Goal: Task Accomplishment & Management: Manage account settings

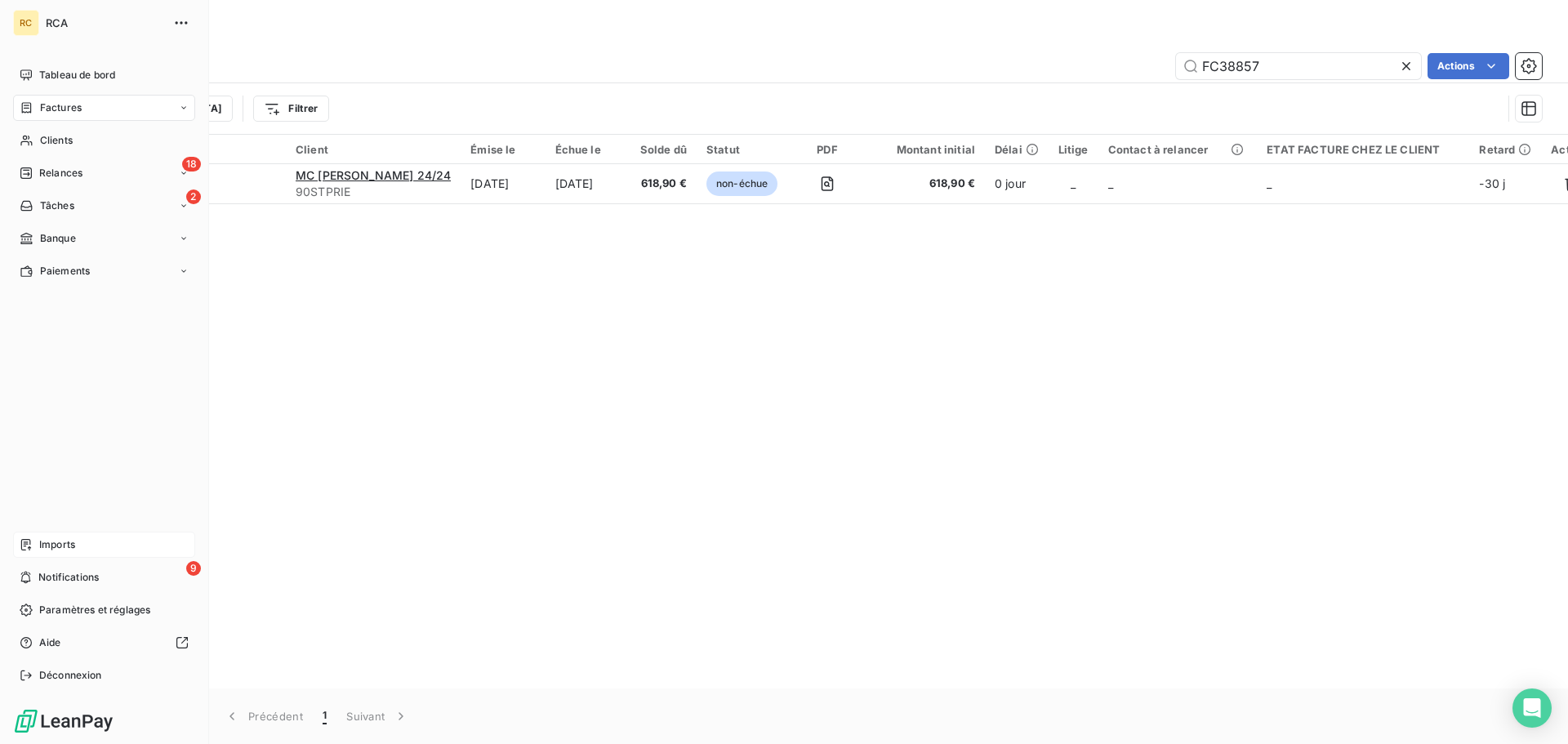
drag, startPoint x: 74, startPoint y: 538, endPoint x: 142, endPoint y: 527, distance: 68.9
click at [75, 538] on span "Imports" at bounding box center [57, 544] width 36 height 14
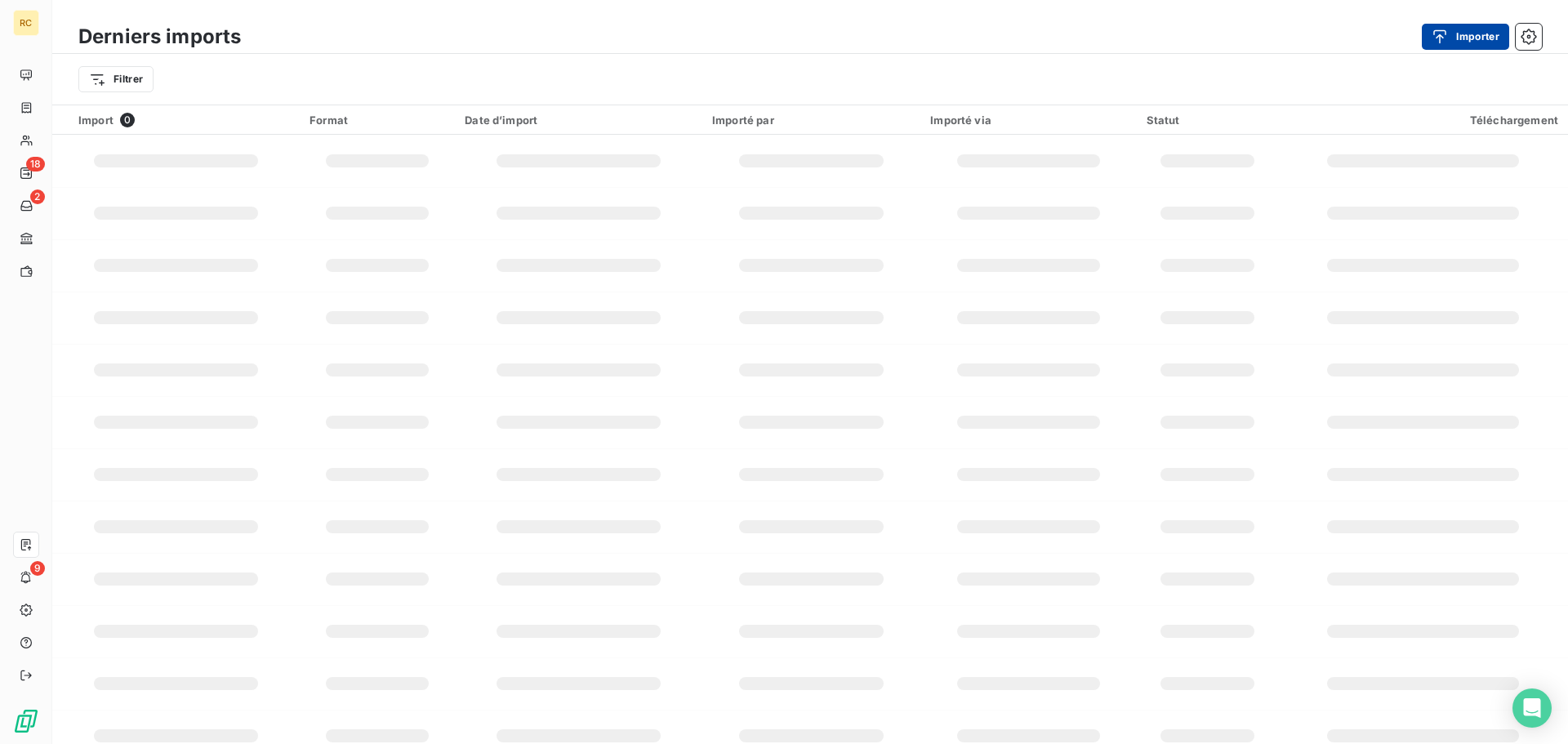
click at [1468, 40] on button "Importer" at bounding box center [1466, 37] width 87 height 26
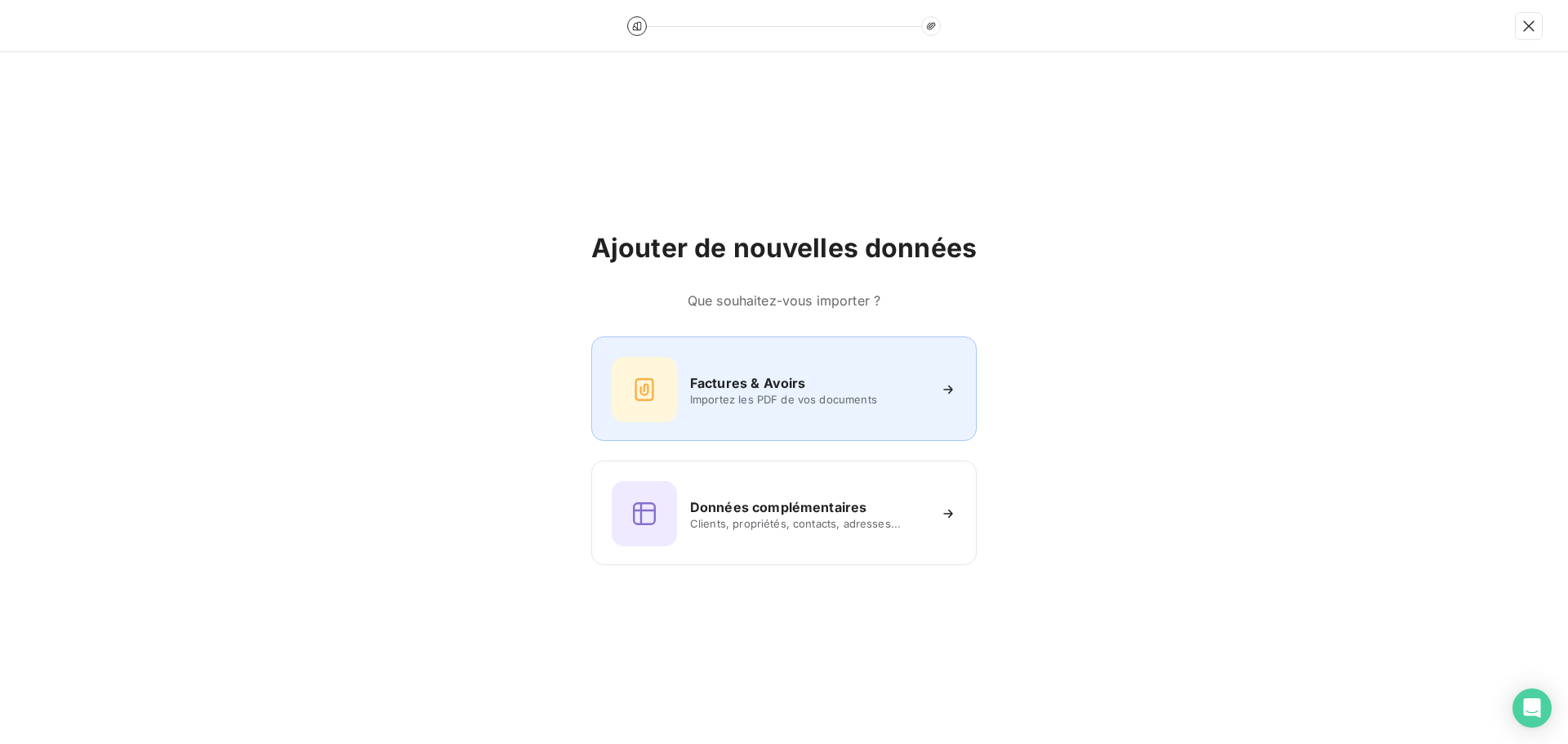
click at [722, 384] on h6 "Factures & Avoirs" at bounding box center [749, 383] width 116 height 19
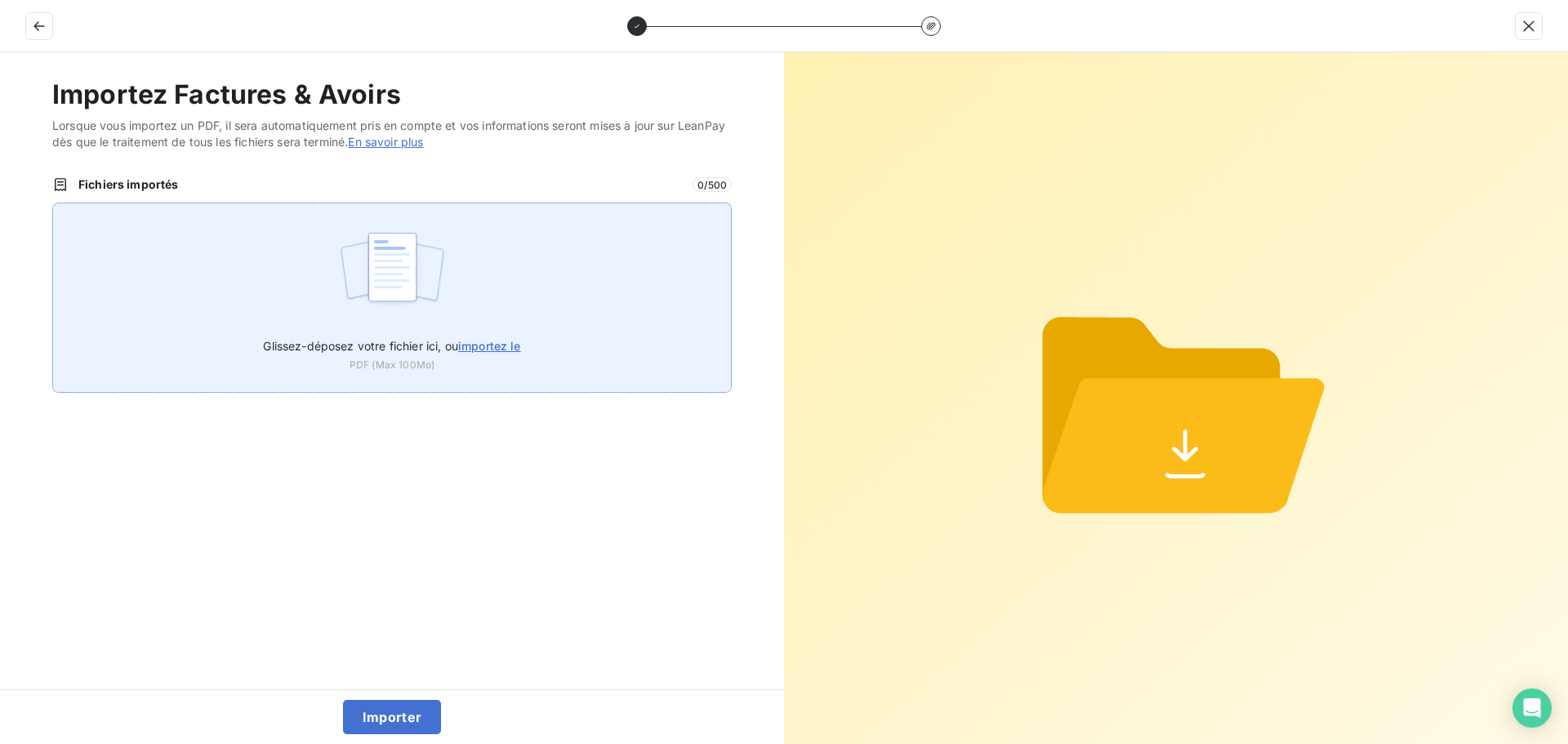
click at [420, 272] on img at bounding box center [392, 275] width 108 height 104
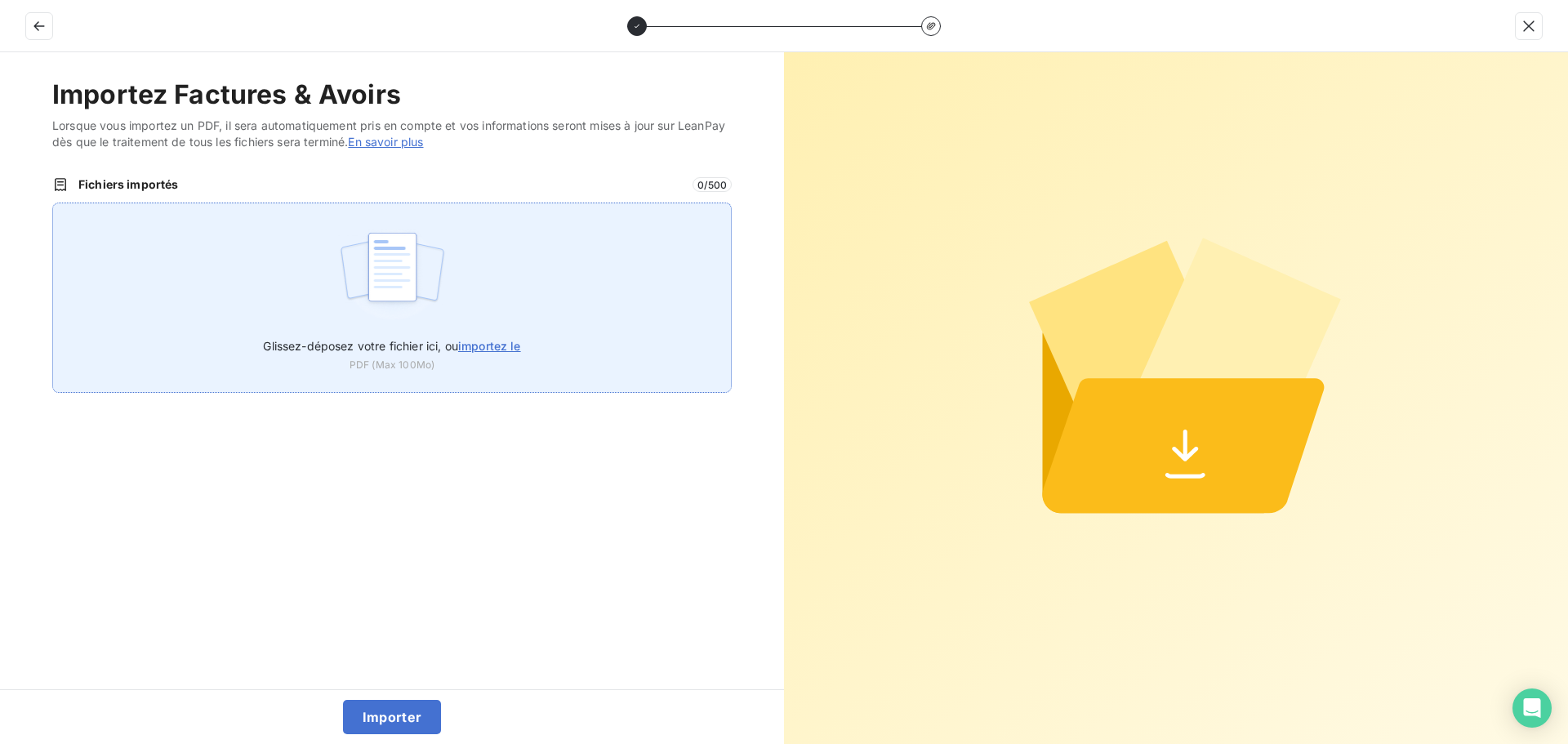
type input "C:\fakepath\FC38858.pdf"
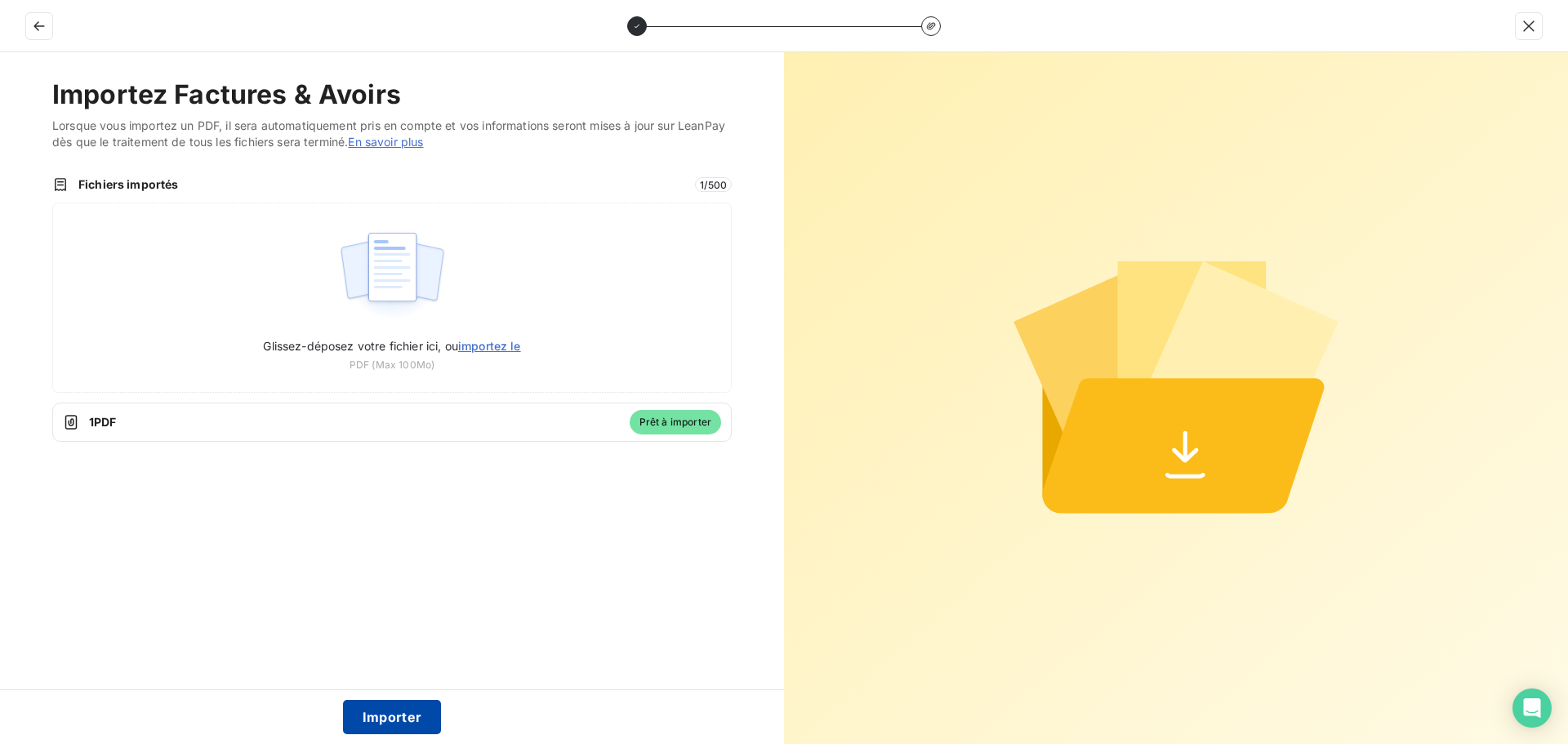
click at [394, 712] on button "Importer" at bounding box center [392, 718] width 99 height 35
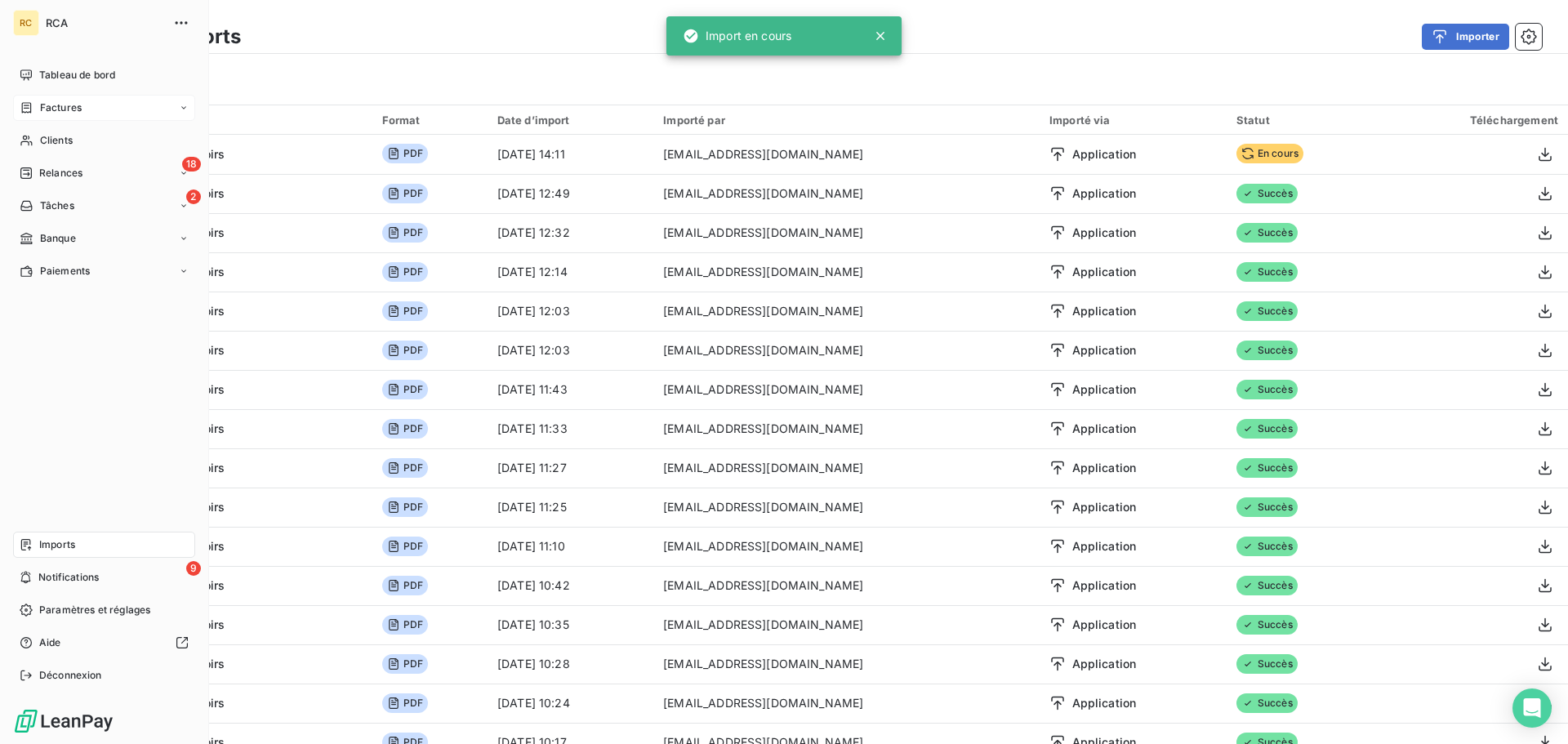
click at [26, 97] on div "Factures" at bounding box center [104, 107] width 183 height 26
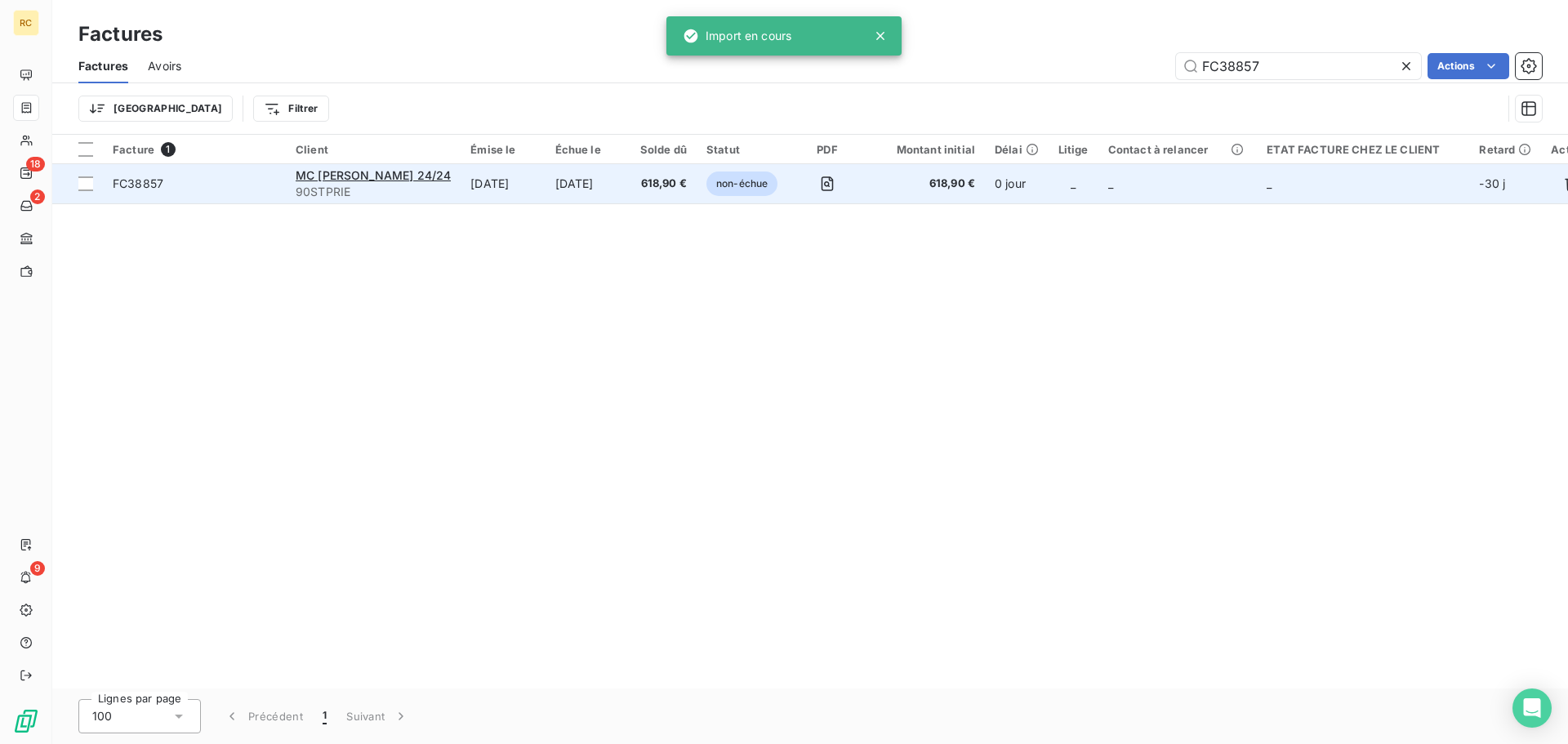
click at [461, 183] on td "[DATE]" at bounding box center [502, 184] width 84 height 40
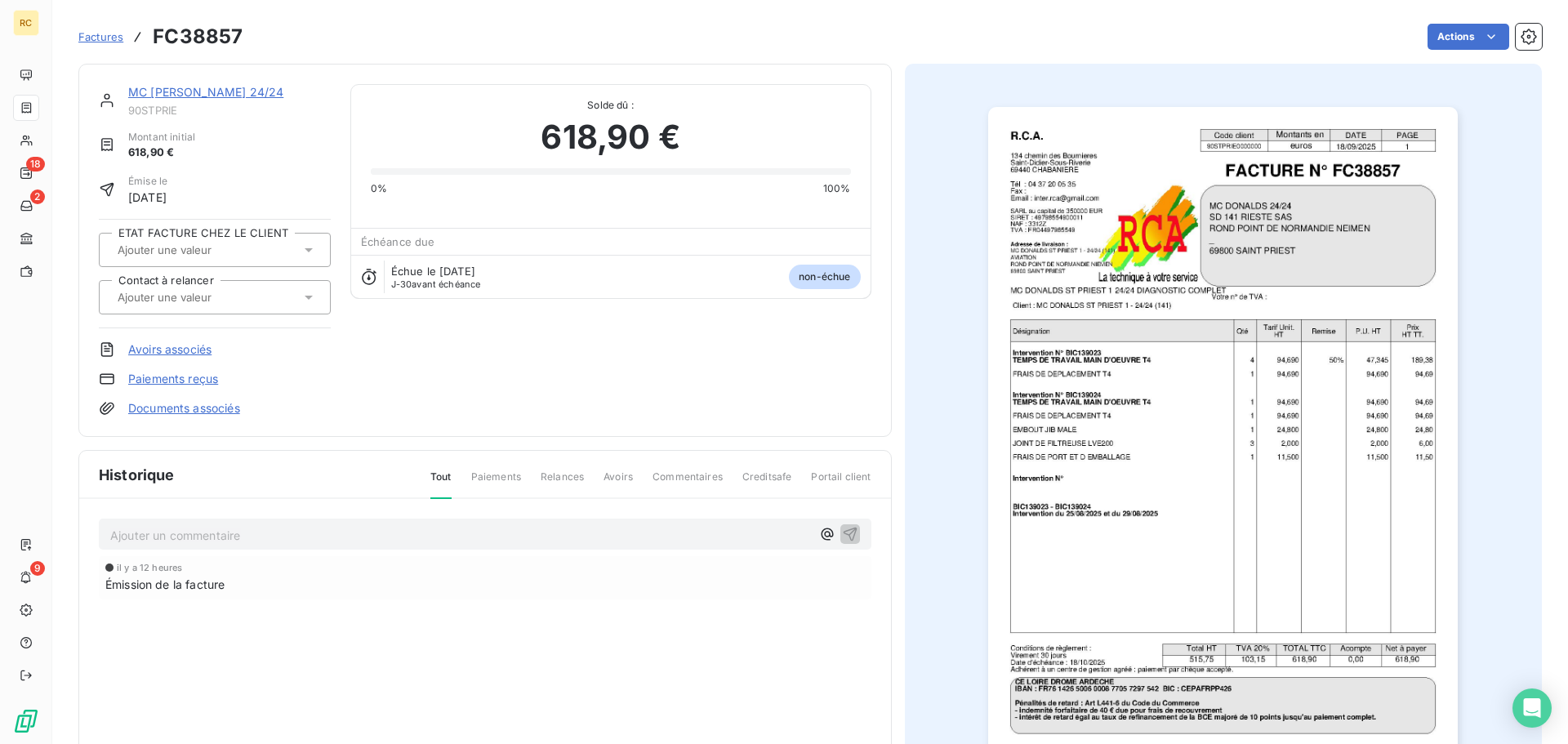
click at [209, 94] on link "MC [PERSON_NAME] 24/24" at bounding box center [206, 92] width 156 height 14
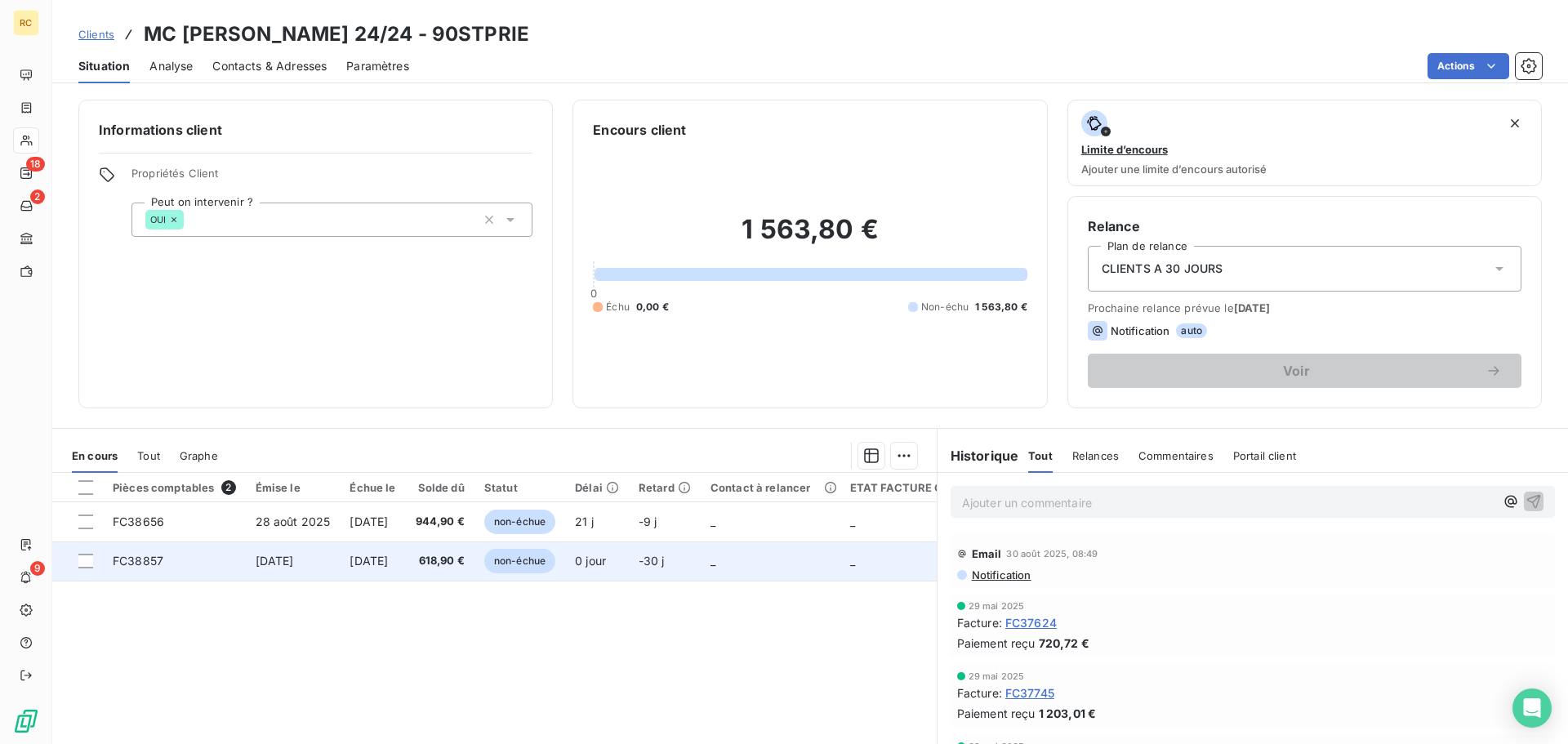
click at [294, 557] on span "[DATE]" at bounding box center [275, 560] width 39 height 14
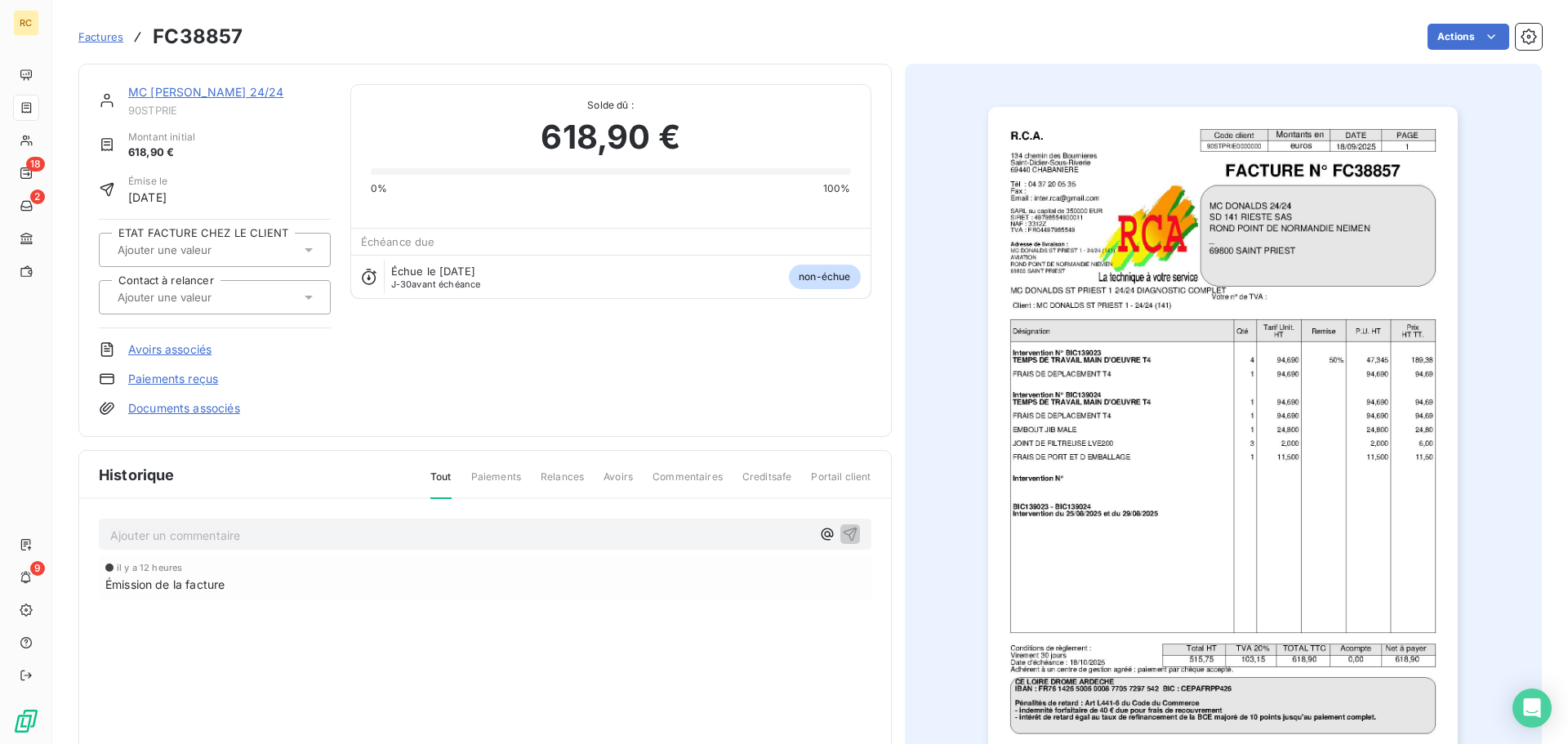
click at [197, 411] on link "Documents associés" at bounding box center [185, 408] width 112 height 16
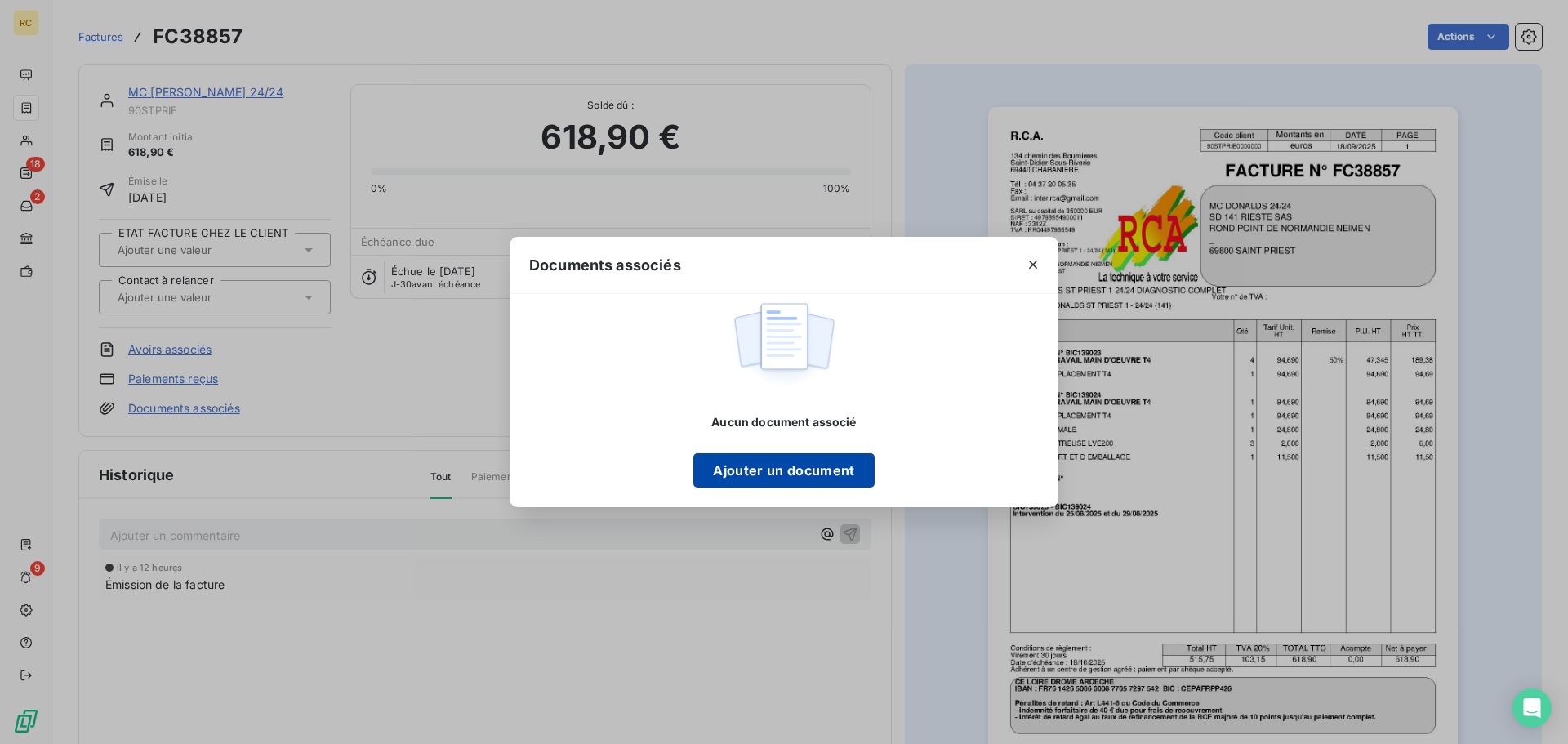
click at [796, 467] on button "Ajouter un document" at bounding box center [784, 471] width 181 height 35
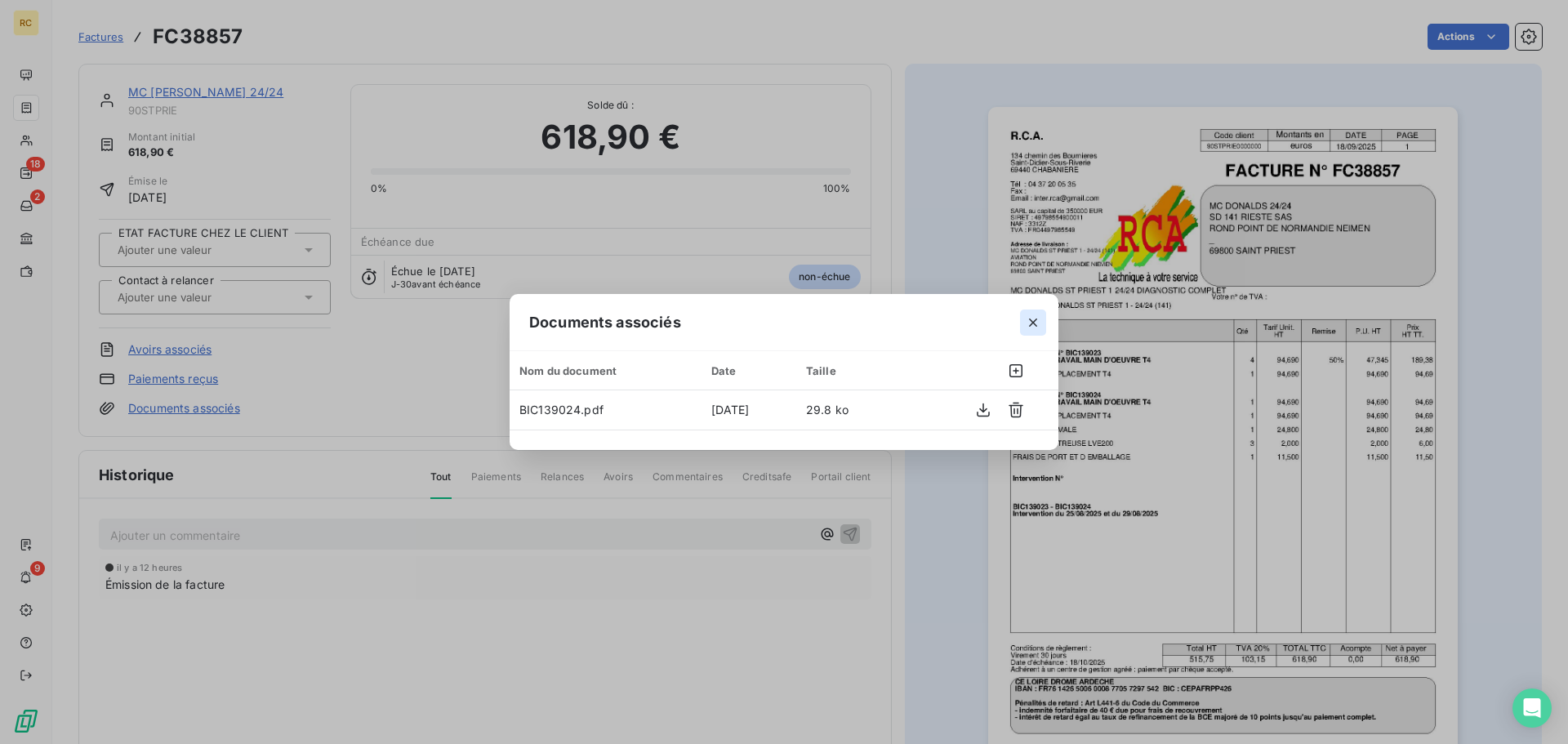
click at [1027, 316] on icon "button" at bounding box center [1033, 323] width 16 height 16
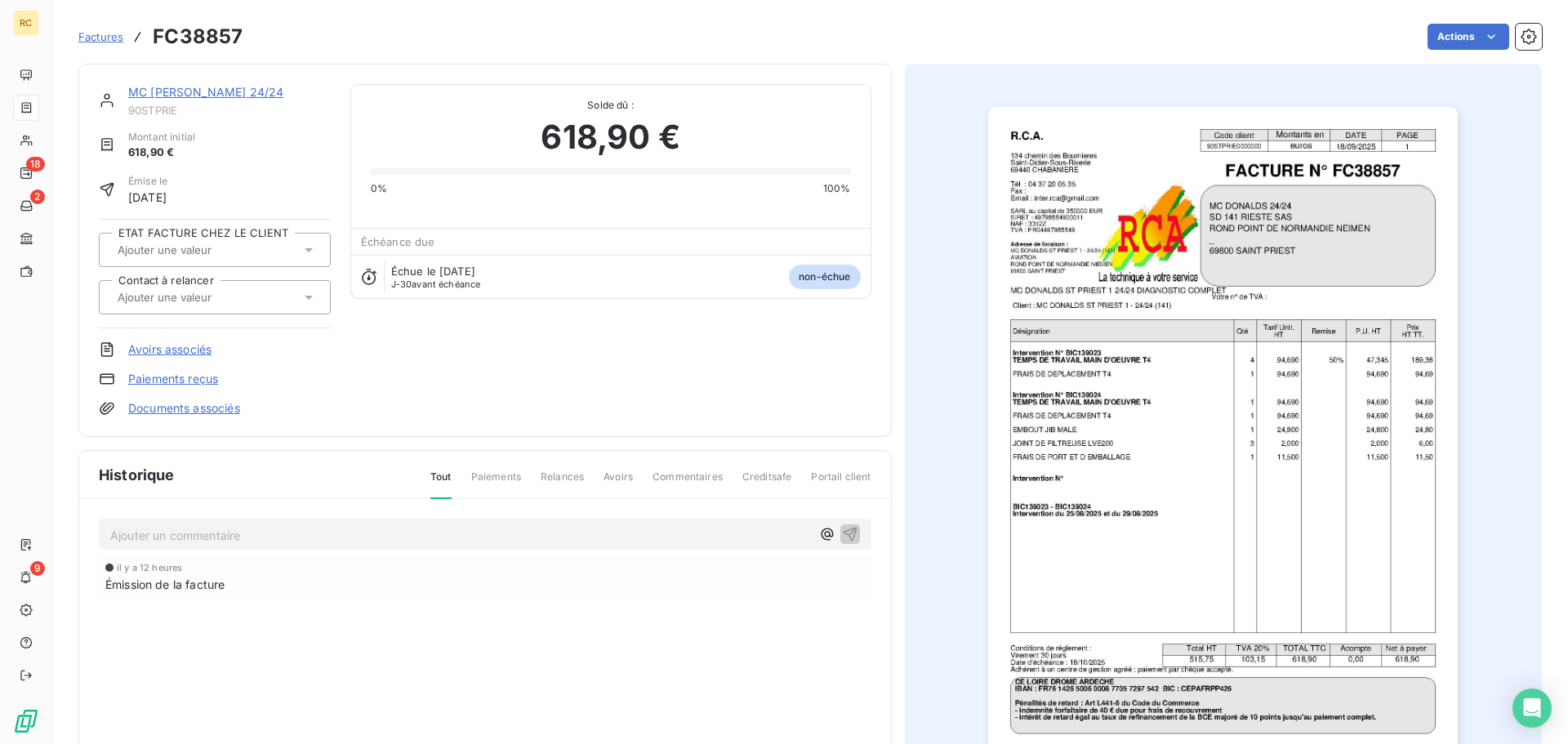
click at [98, 45] on div "Factures FC38857" at bounding box center [160, 37] width 164 height 29
click at [104, 34] on span "Factures" at bounding box center [100, 37] width 45 height 14
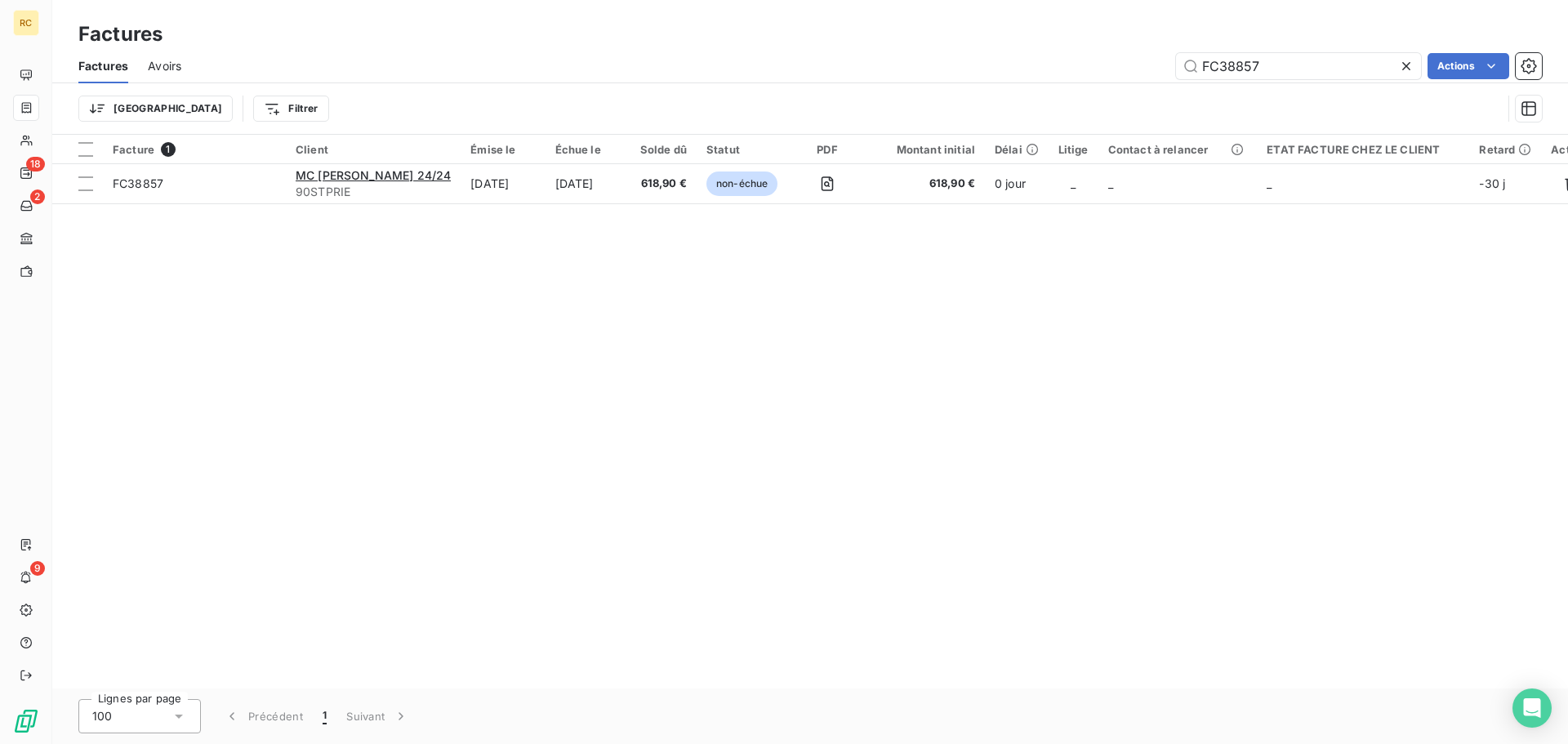
drag, startPoint x: 1269, startPoint y: 72, endPoint x: 1133, endPoint y: 72, distance: 136.0
click at [1134, 71] on div "FC38857 Actions" at bounding box center [871, 66] width 1341 height 26
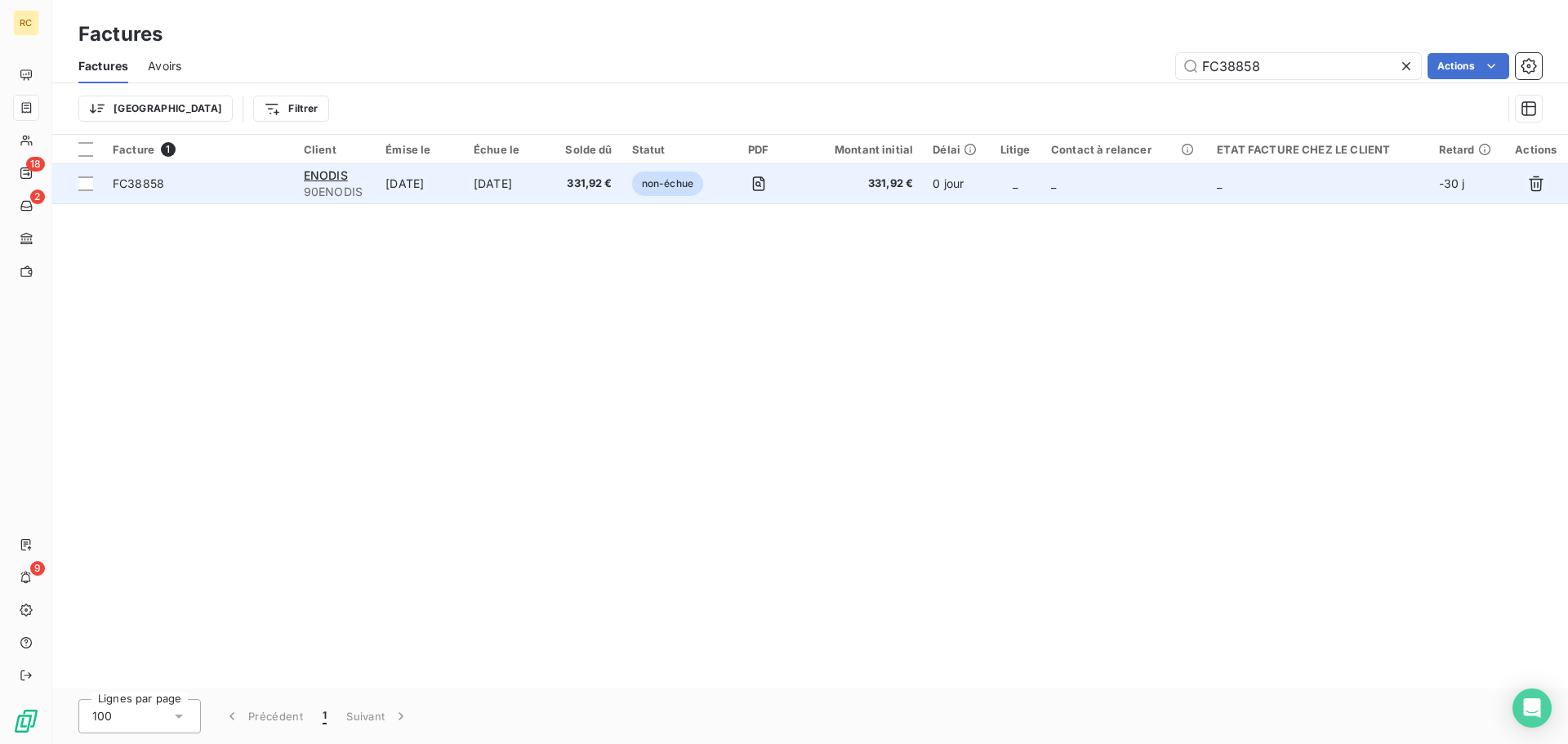
type input "FC38858"
click at [405, 186] on td "[DATE]" at bounding box center [419, 184] width 88 height 40
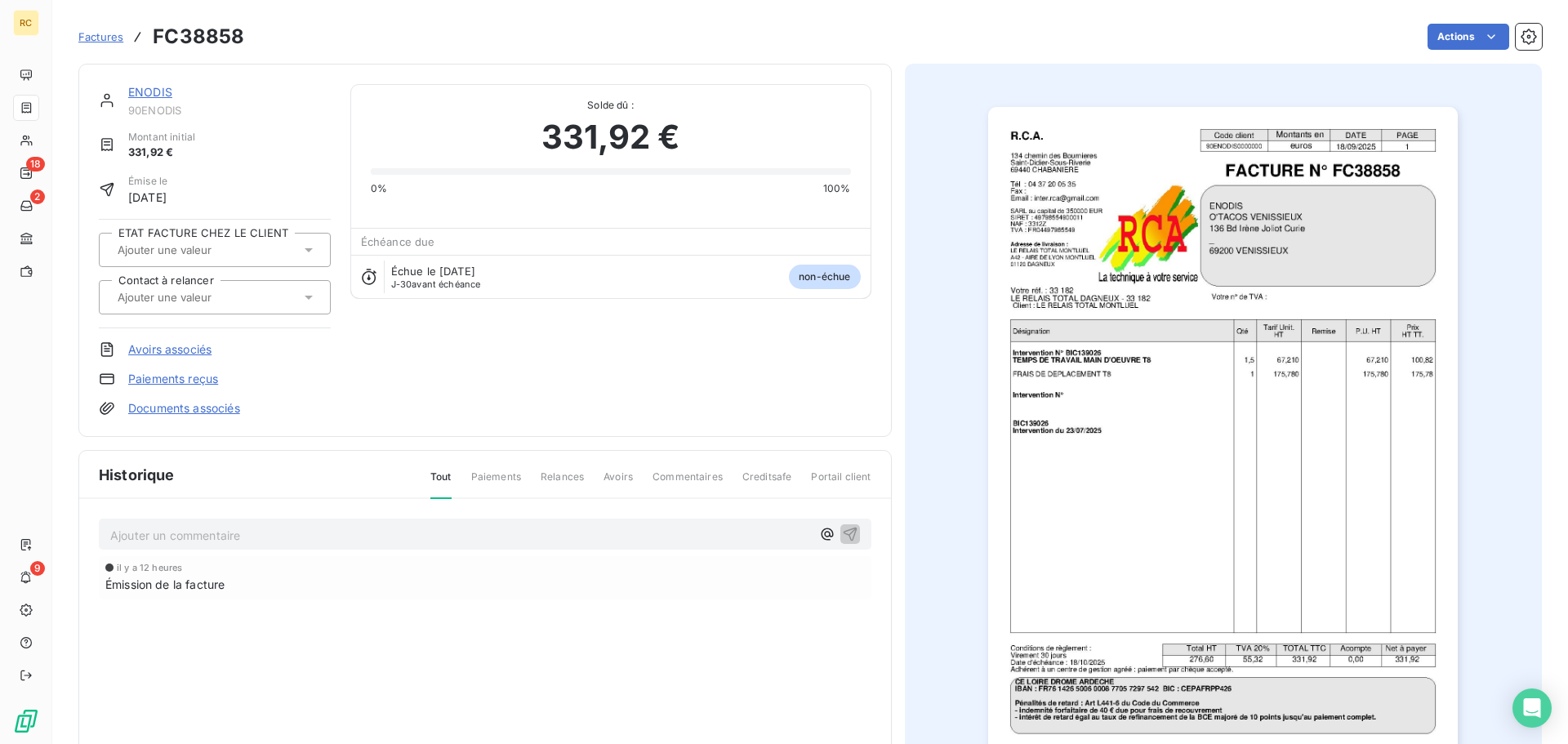
click at [157, 406] on link "Documents associés" at bounding box center [185, 408] width 112 height 16
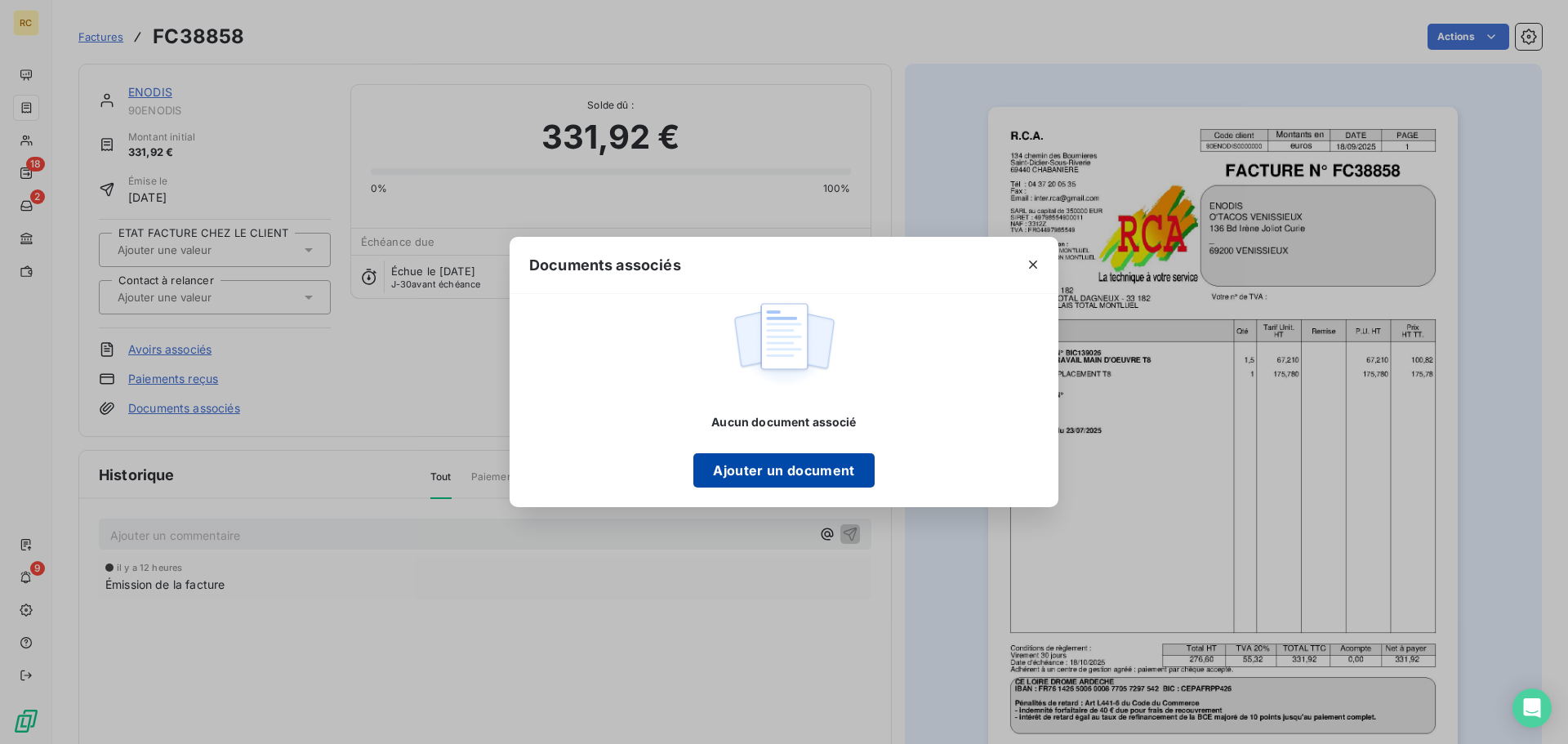
click at [781, 471] on button "Ajouter un document" at bounding box center [784, 471] width 181 height 35
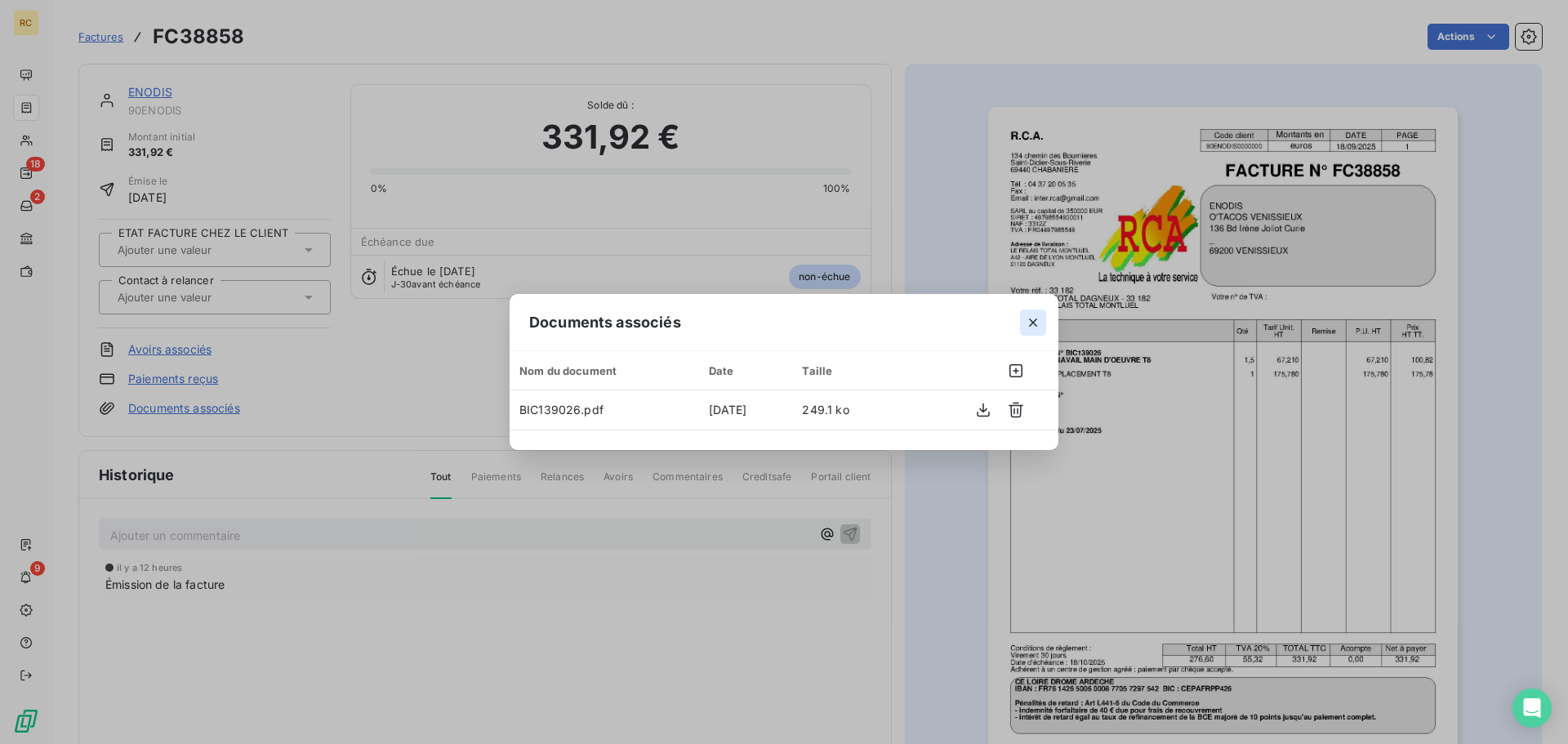
click at [1030, 315] on icon "button" at bounding box center [1033, 323] width 16 height 16
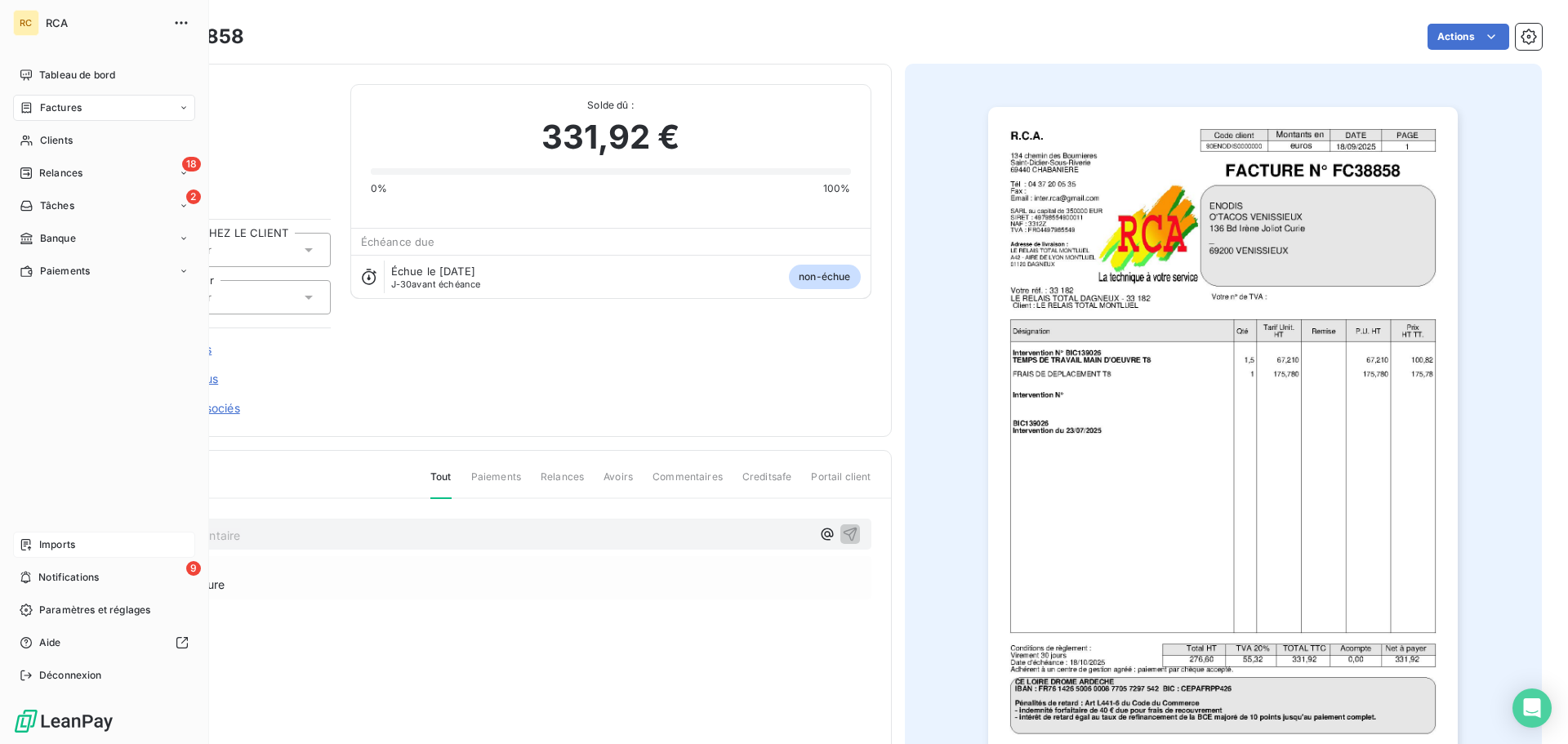
click at [45, 531] on div "Imports" at bounding box center [104, 544] width 183 height 26
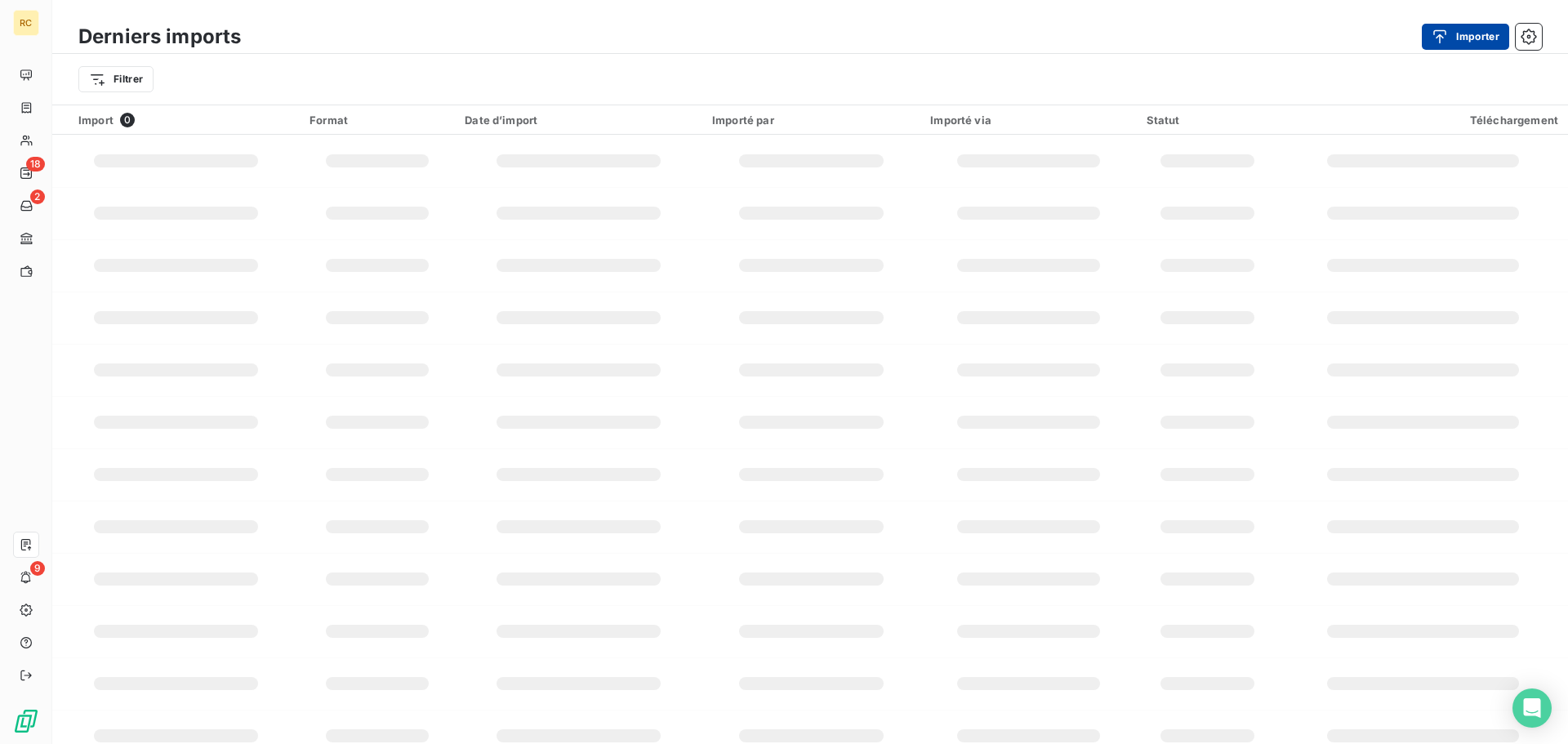
click at [1447, 32] on icon "button" at bounding box center [1440, 37] width 16 height 16
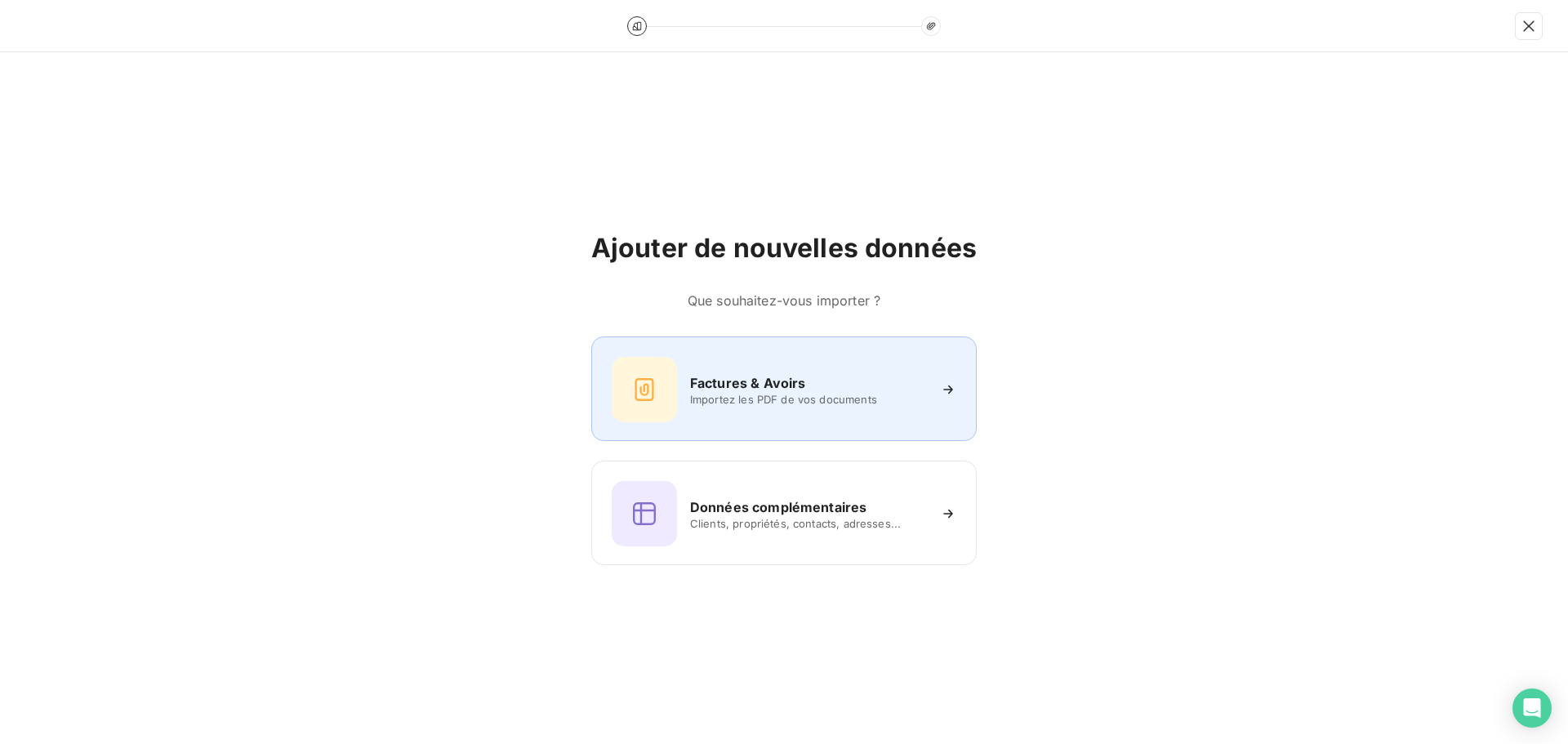
click at [741, 423] on div "Factures & Avoirs Importez les PDF de vos documents" at bounding box center [784, 388] width 385 height 104
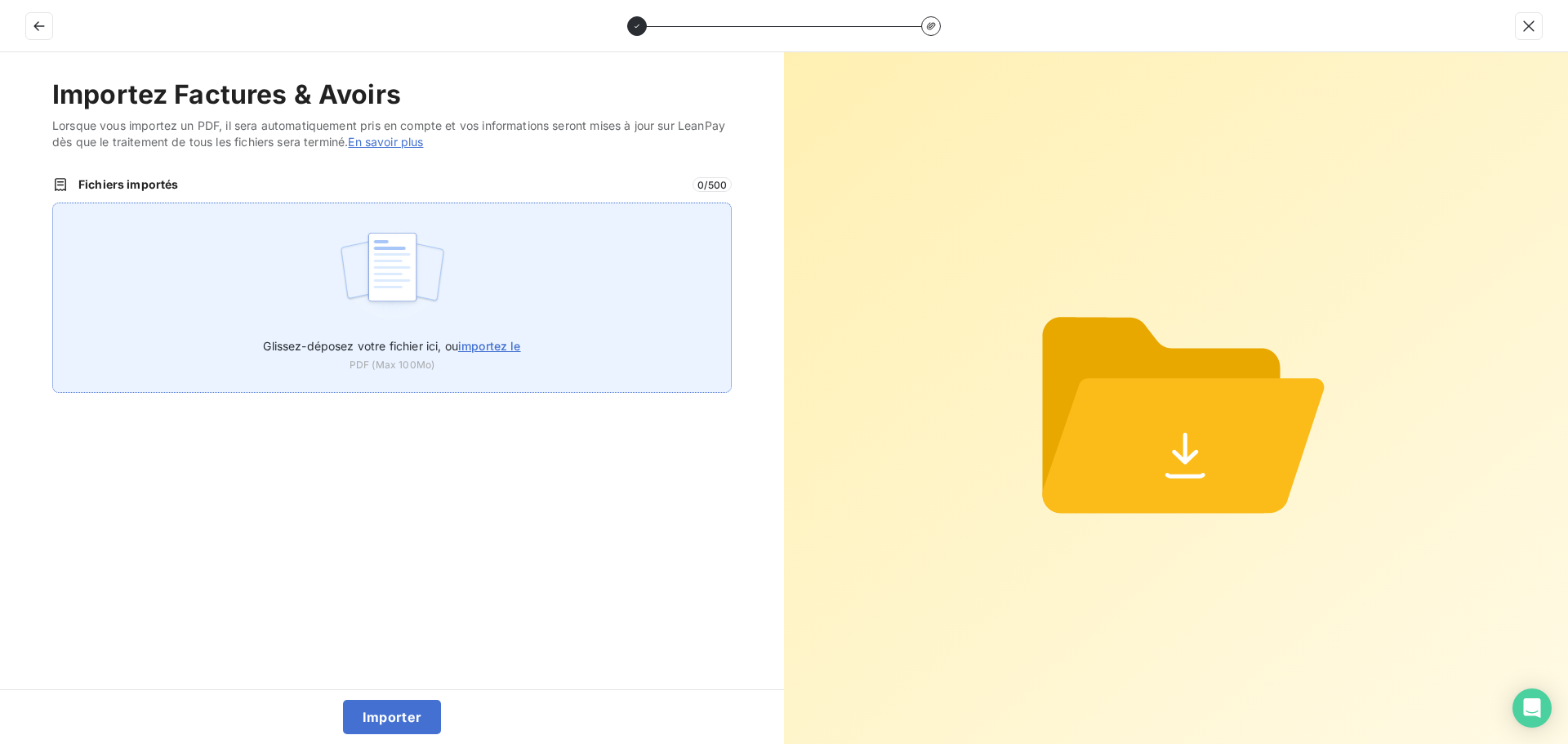
click at [329, 232] on div "Glissez-déposez votre fichier ici, ou importez le PDF (Max 100Mo)" at bounding box center [392, 298] width 680 height 190
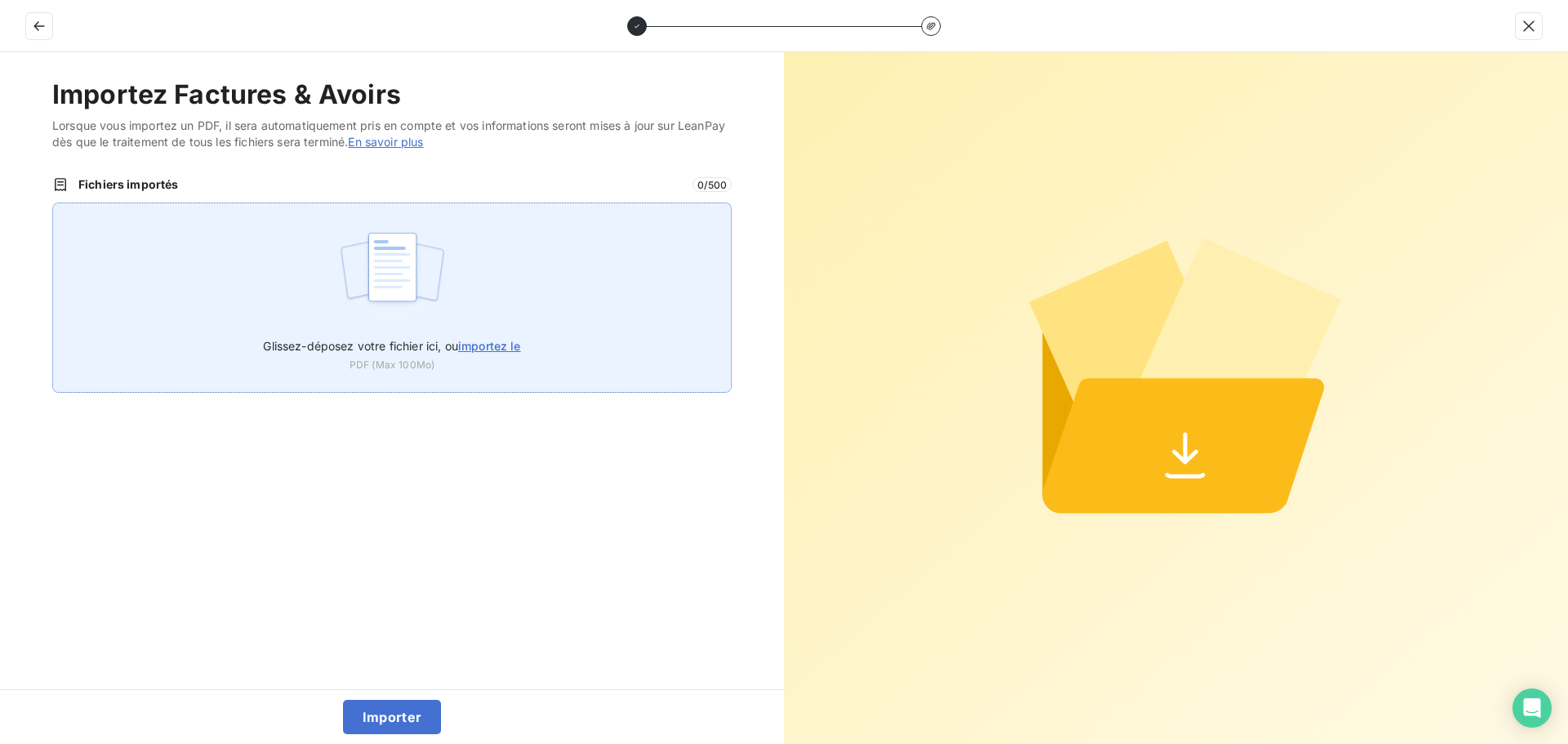
type input "C:\fakepath\FC38860.pdf"
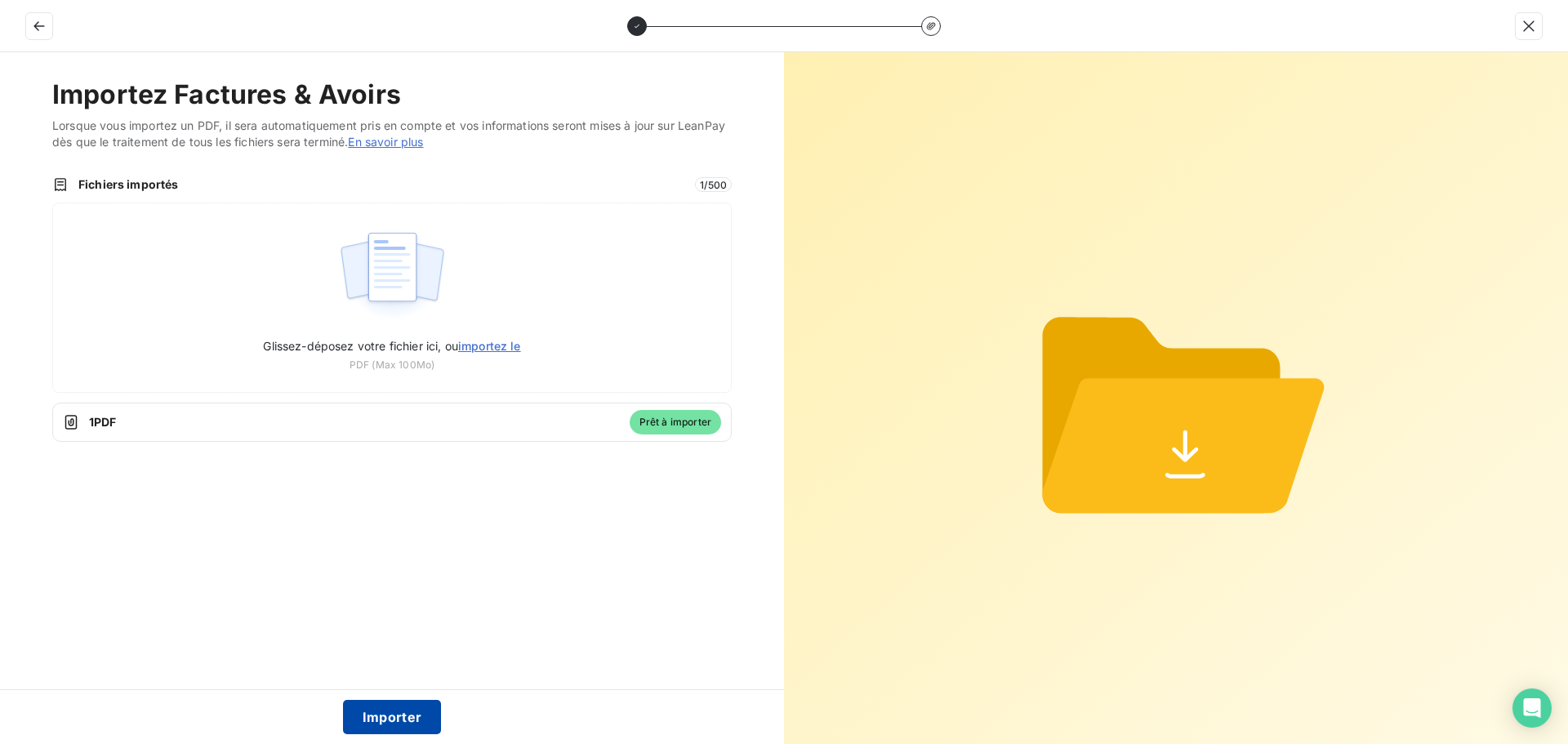
click at [402, 722] on button "Importer" at bounding box center [392, 718] width 99 height 35
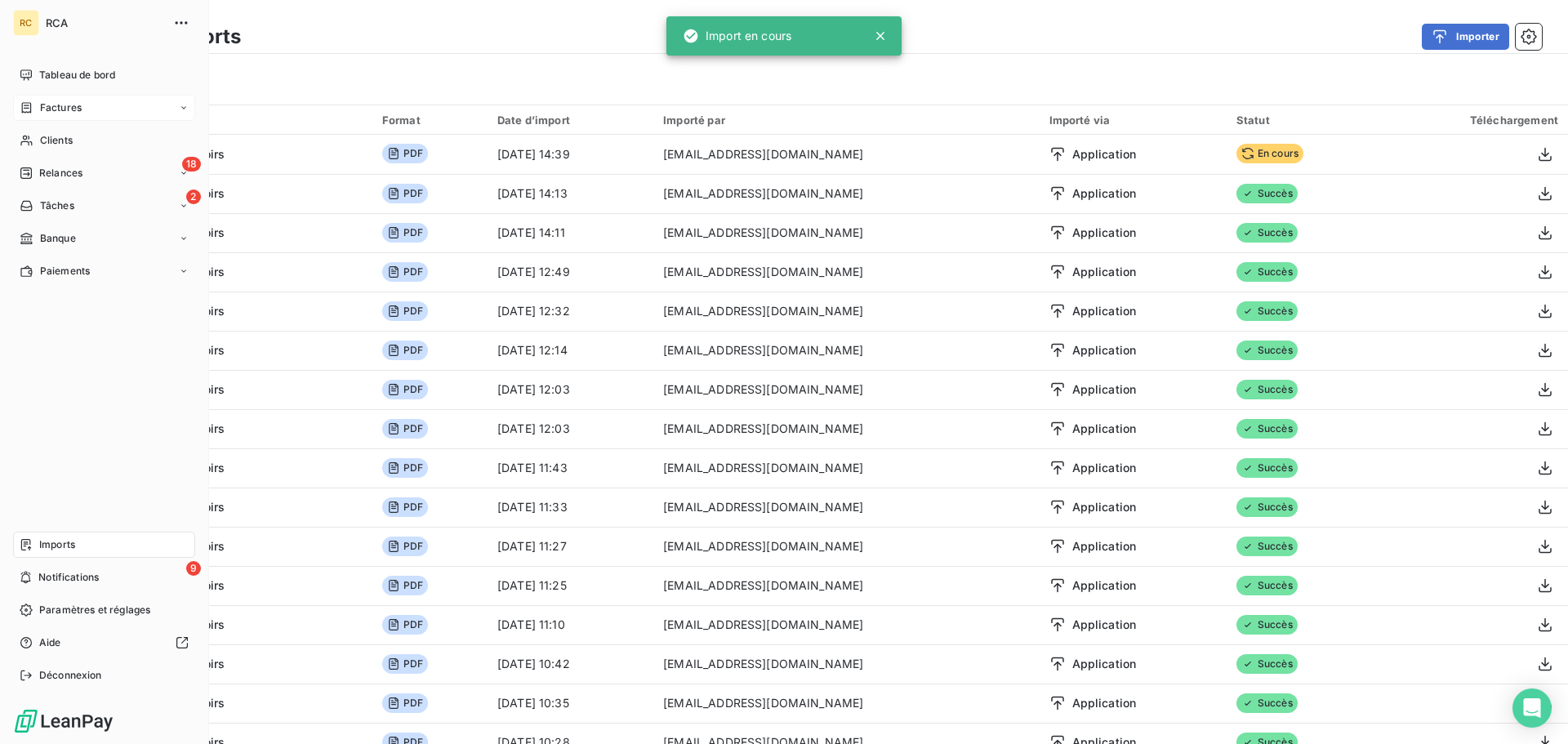
click at [61, 98] on div "Factures" at bounding box center [104, 107] width 183 height 26
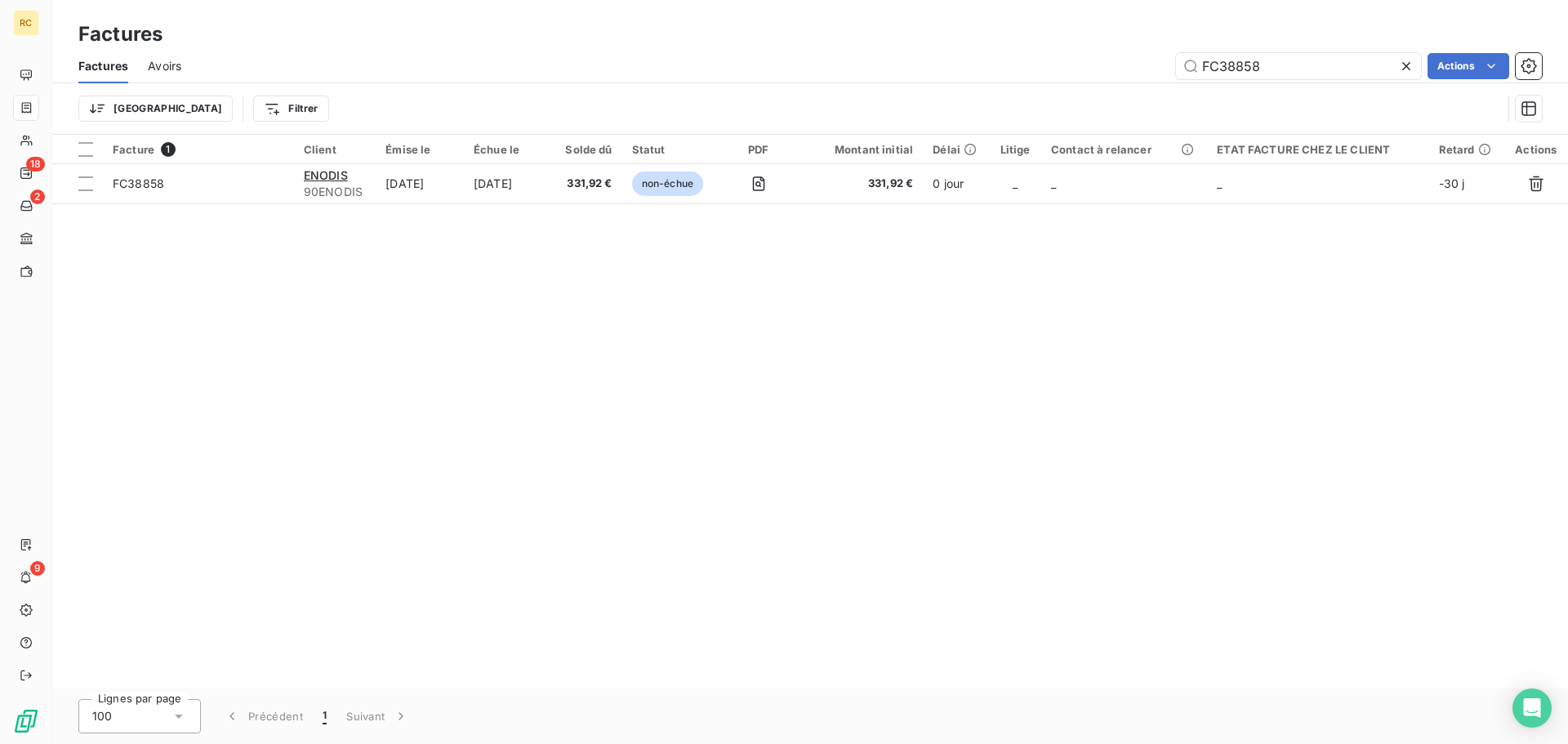
drag, startPoint x: 1271, startPoint y: 57, endPoint x: 1127, endPoint y: 51, distance: 144.1
click at [1129, 51] on div "Factures Avoirs FC38858 Actions" at bounding box center [810, 67] width 1516 height 35
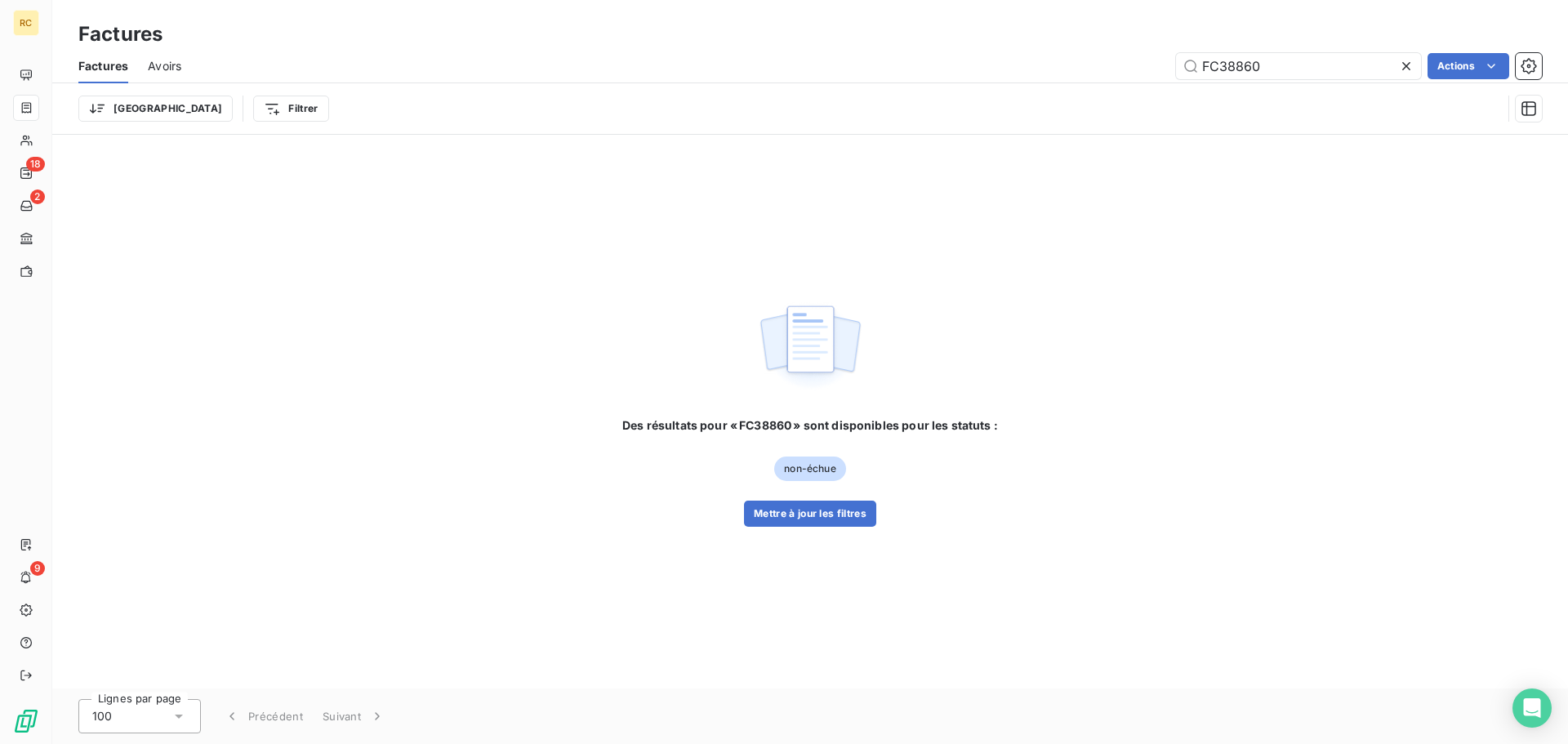
type input "FC38860"
click at [843, 514] on button "Mettre à jour les filtres" at bounding box center [810, 513] width 132 height 26
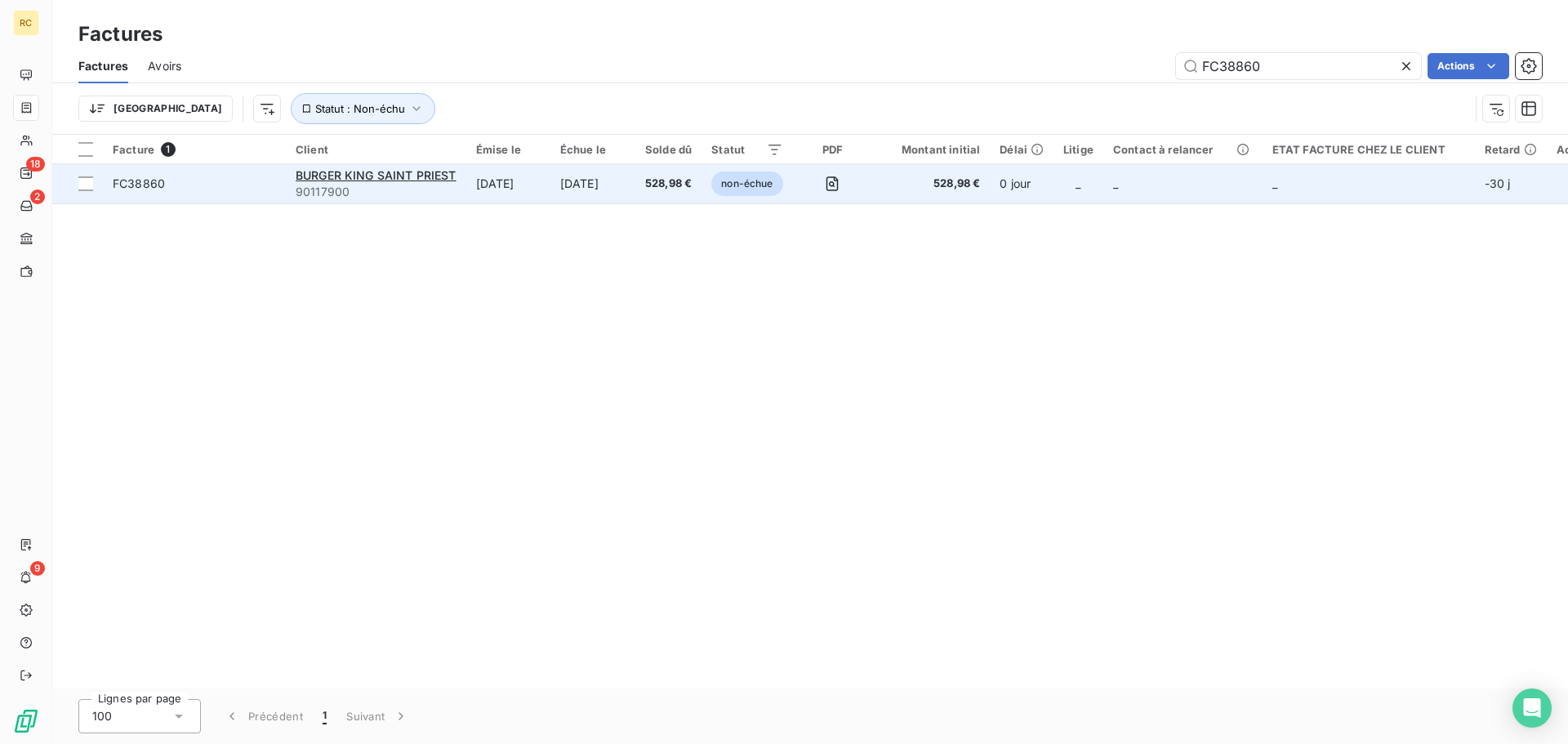
click at [511, 187] on td "[DATE]" at bounding box center [508, 184] width 84 height 40
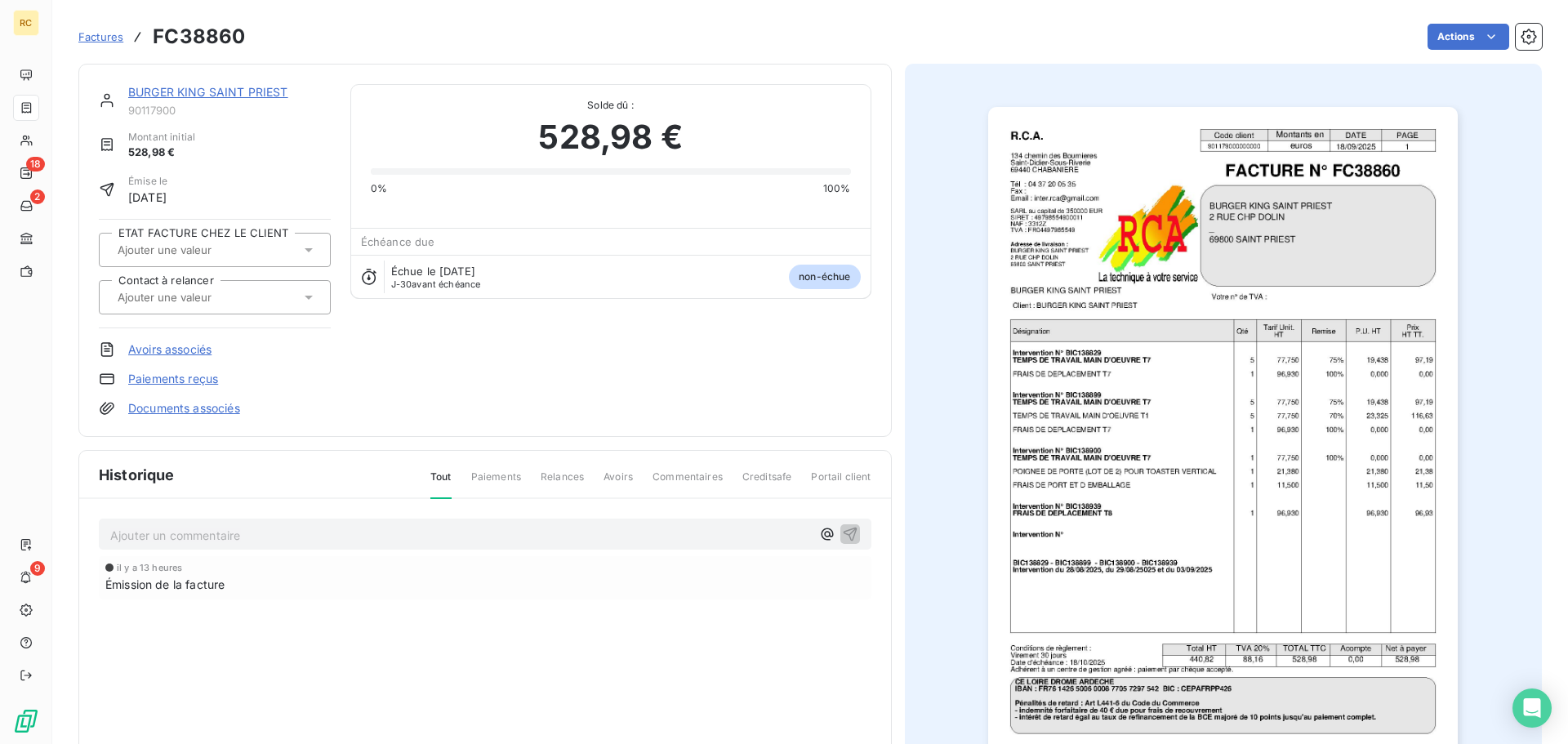
click at [181, 405] on link "Documents associés" at bounding box center [185, 408] width 112 height 16
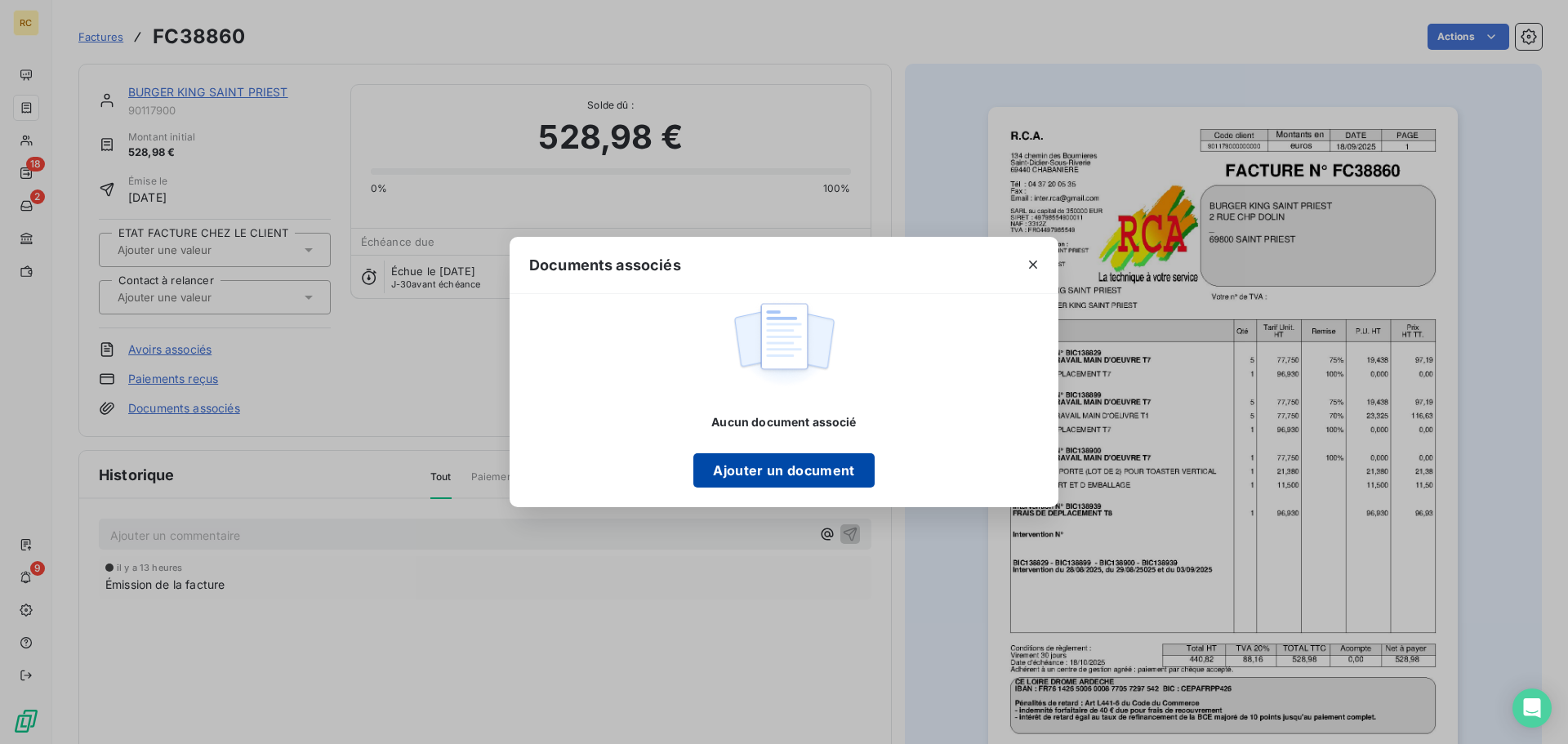
click at [815, 465] on button "Ajouter un document" at bounding box center [784, 471] width 181 height 35
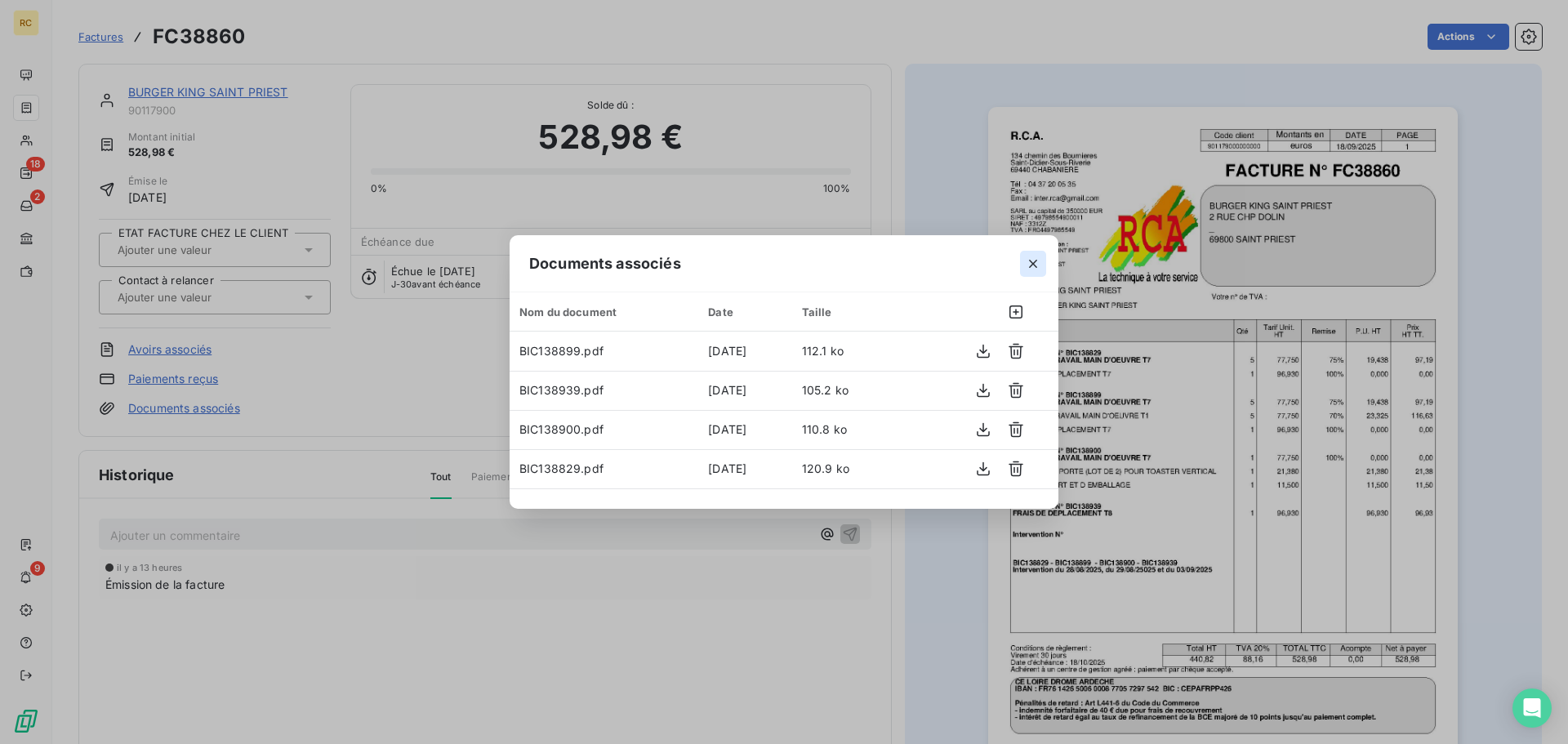
click at [1039, 267] on icon "button" at bounding box center [1033, 264] width 16 height 16
